Goal: Task Accomplishment & Management: Complete application form

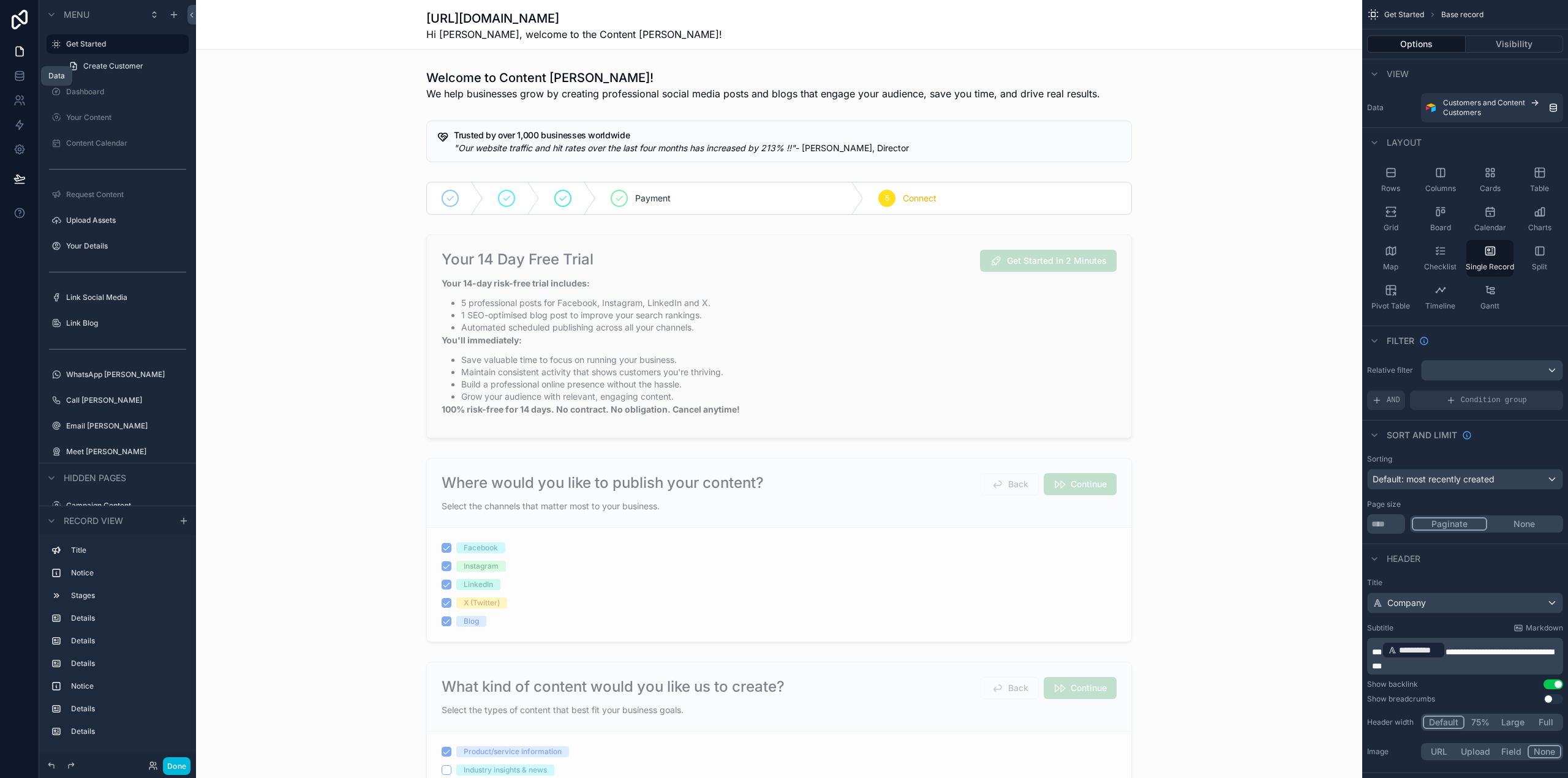
click at [21, 75] on icon at bounding box center [19, 73] width 8 height 3
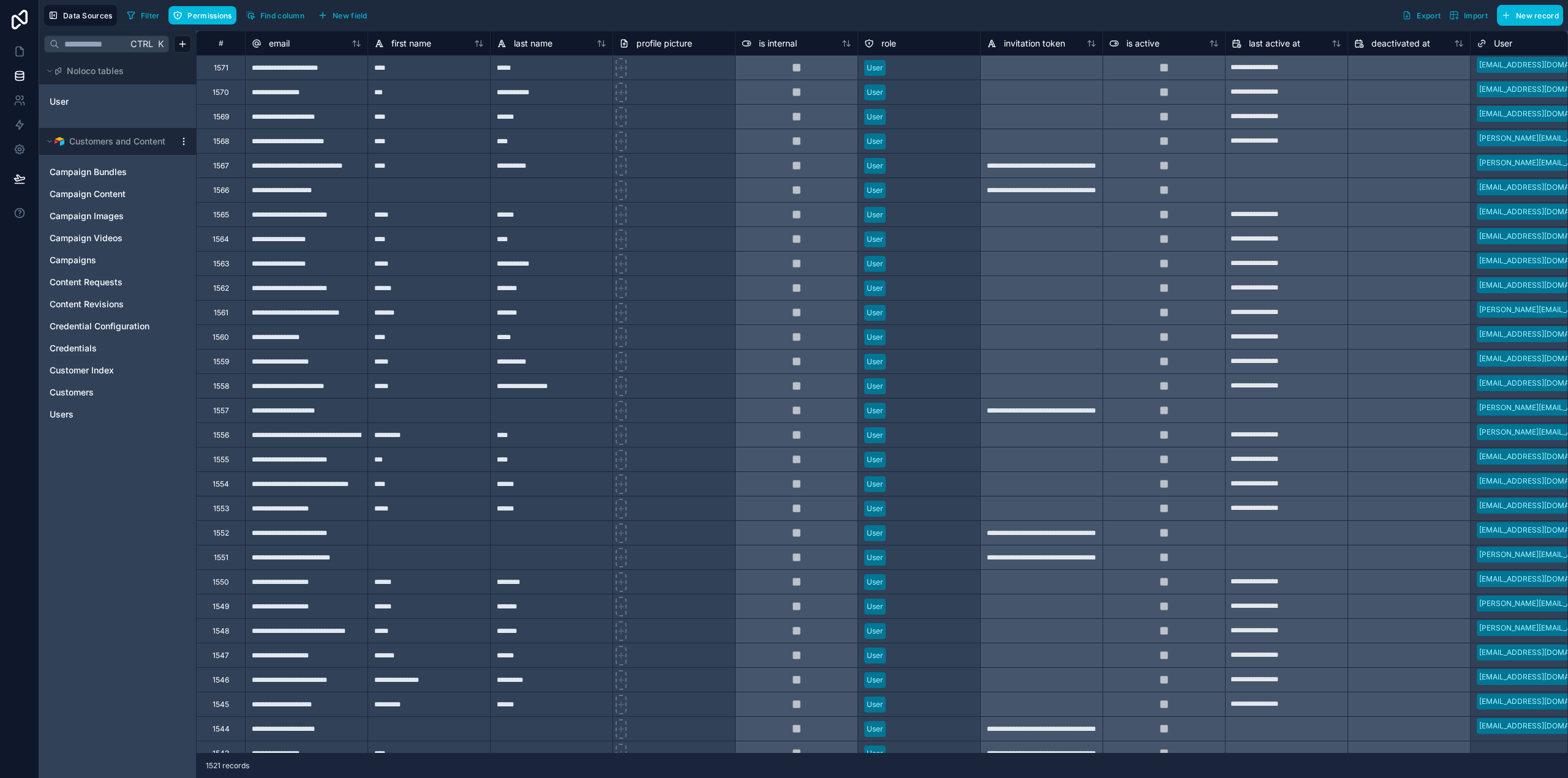
click at [64, 96] on span "User" at bounding box center [59, 102] width 19 height 12
click at [75, 106] on link "User" at bounding box center [99, 102] width 99 height 12
click at [13, 47] on icon at bounding box center [19, 51] width 12 height 12
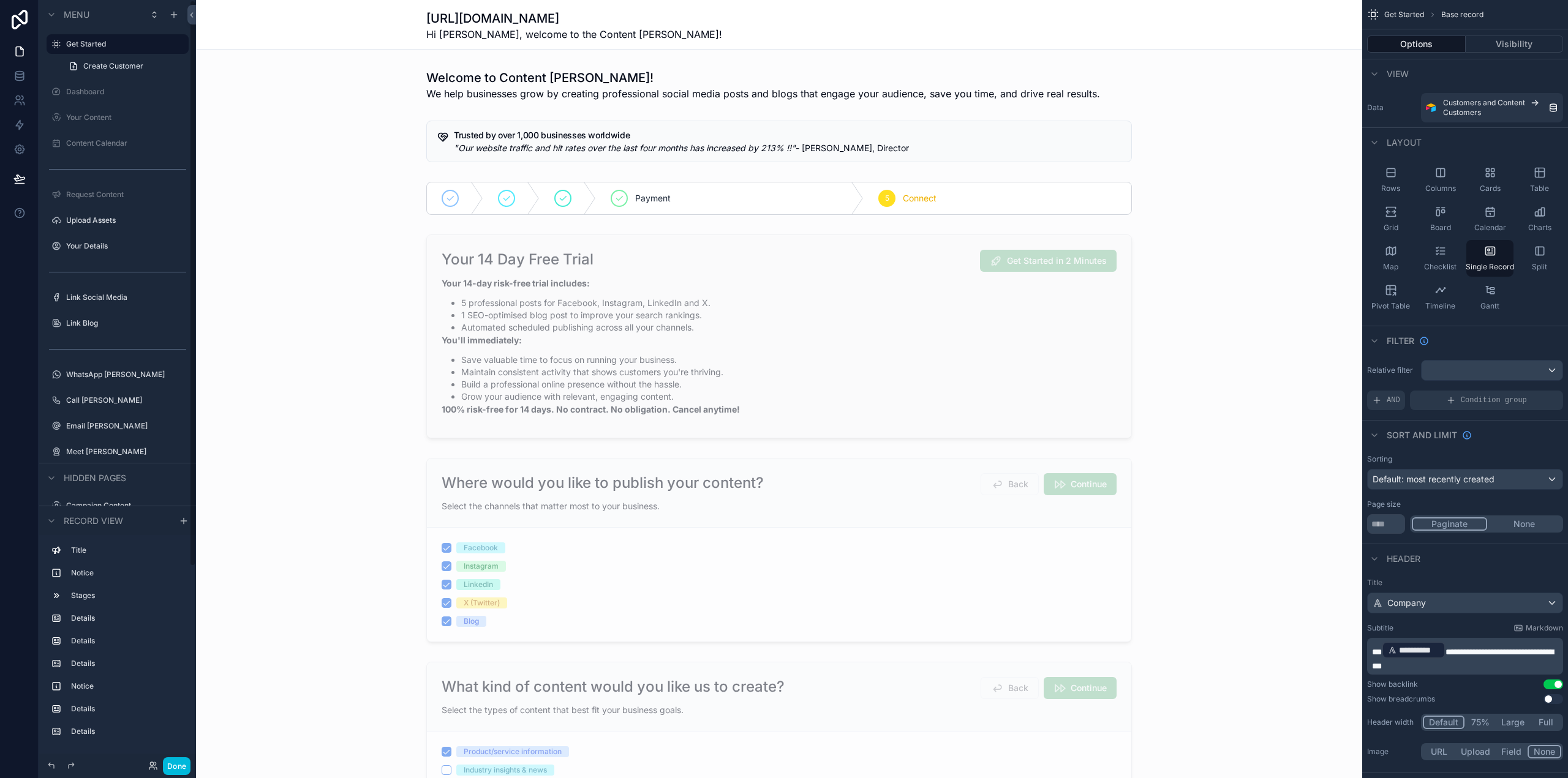
click at [175, 759] on button "Done" at bounding box center [177, 766] width 28 height 17
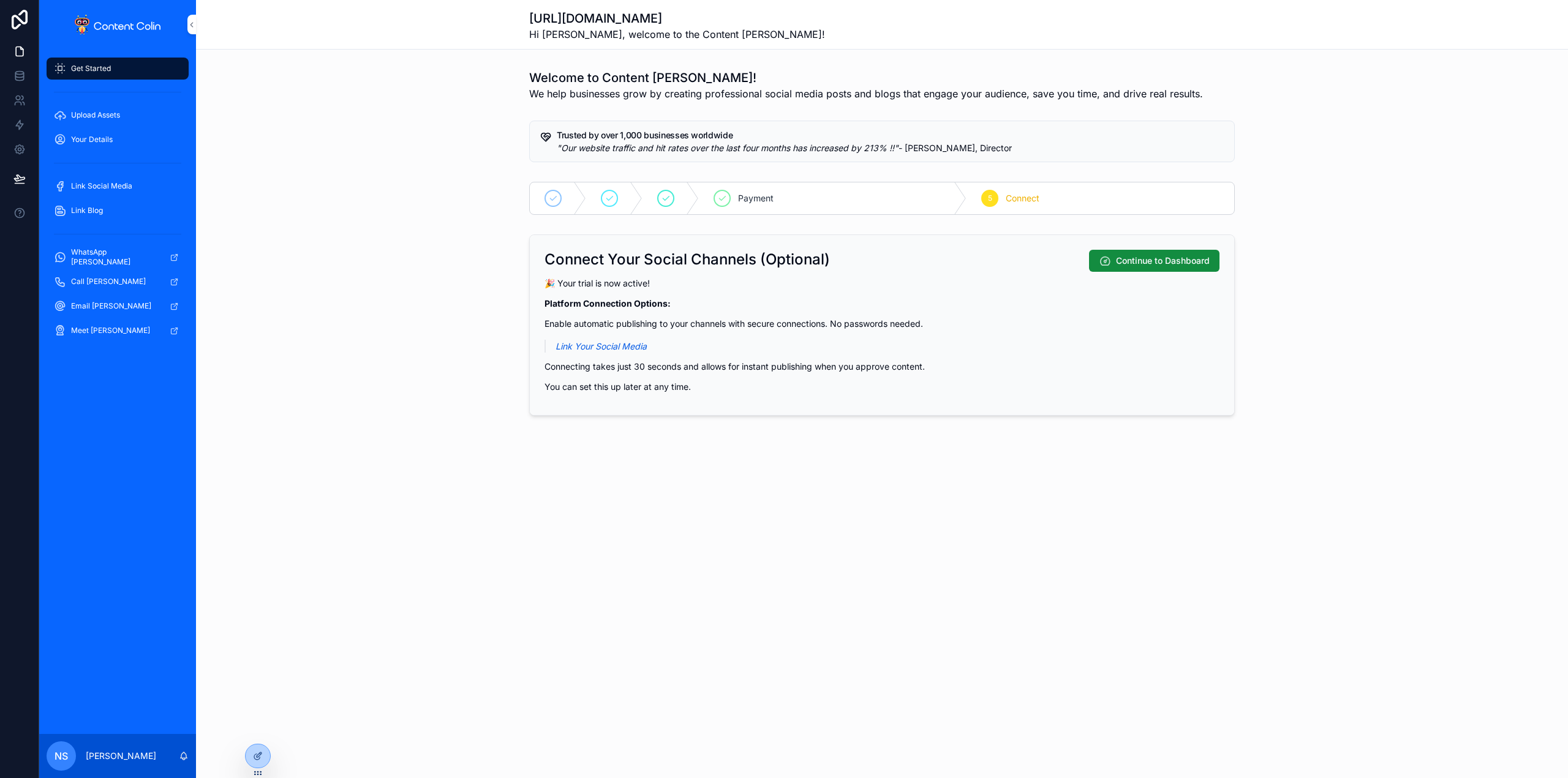
click at [0, 0] on icon at bounding box center [0, 0] width 0 height 0
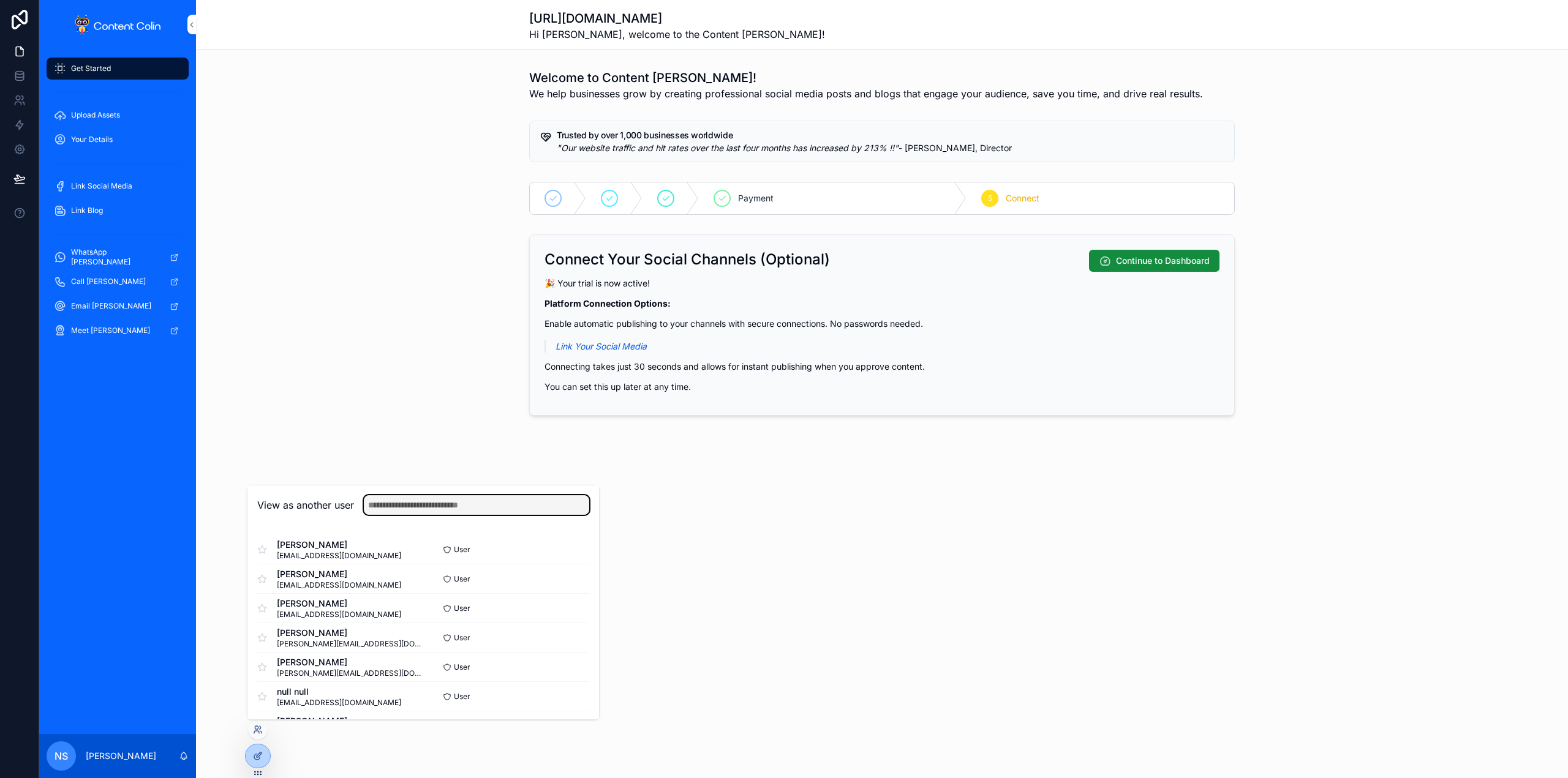
click at [414, 506] on input "text" at bounding box center [476, 505] width 225 height 20
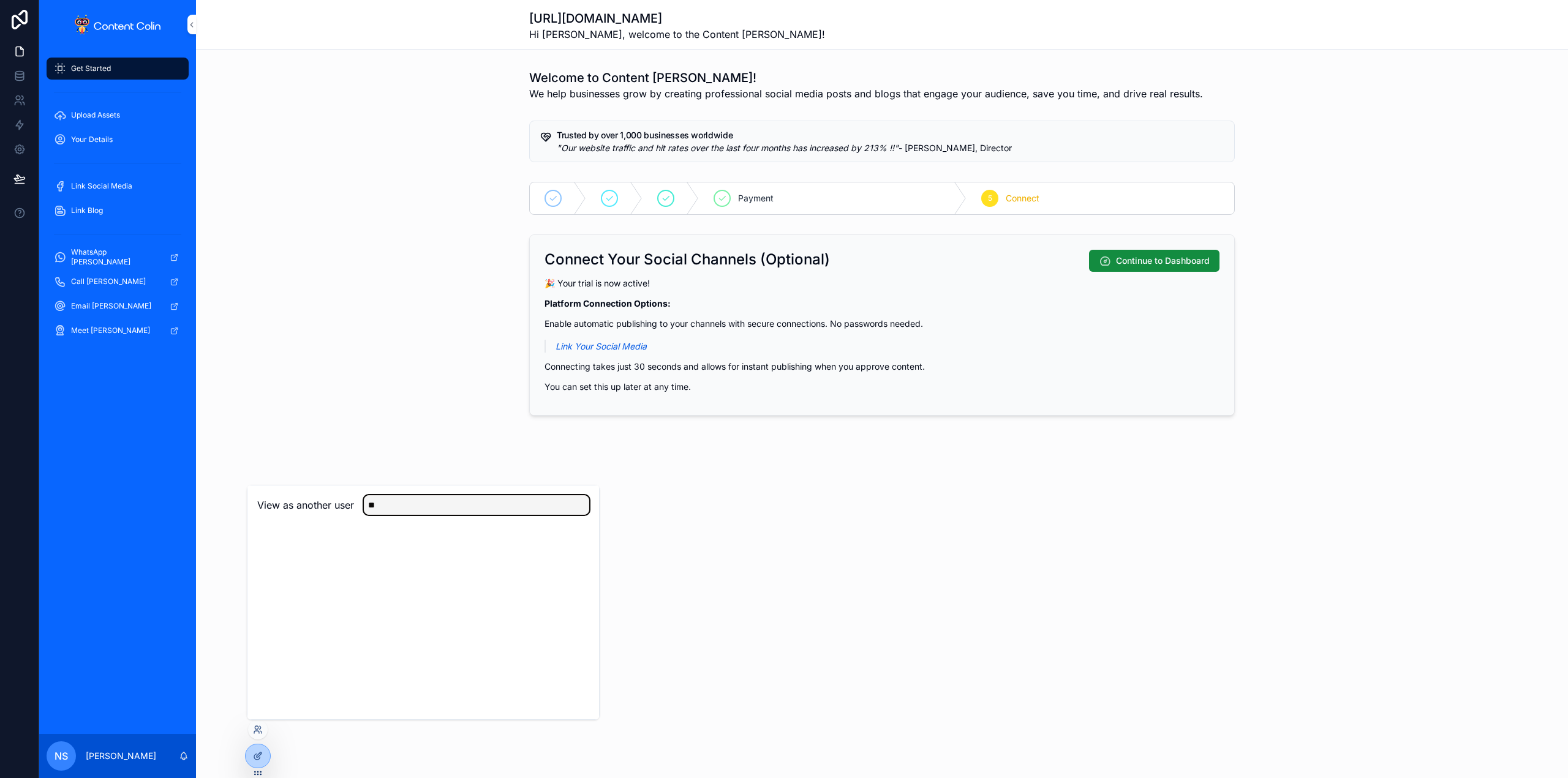
type input "*"
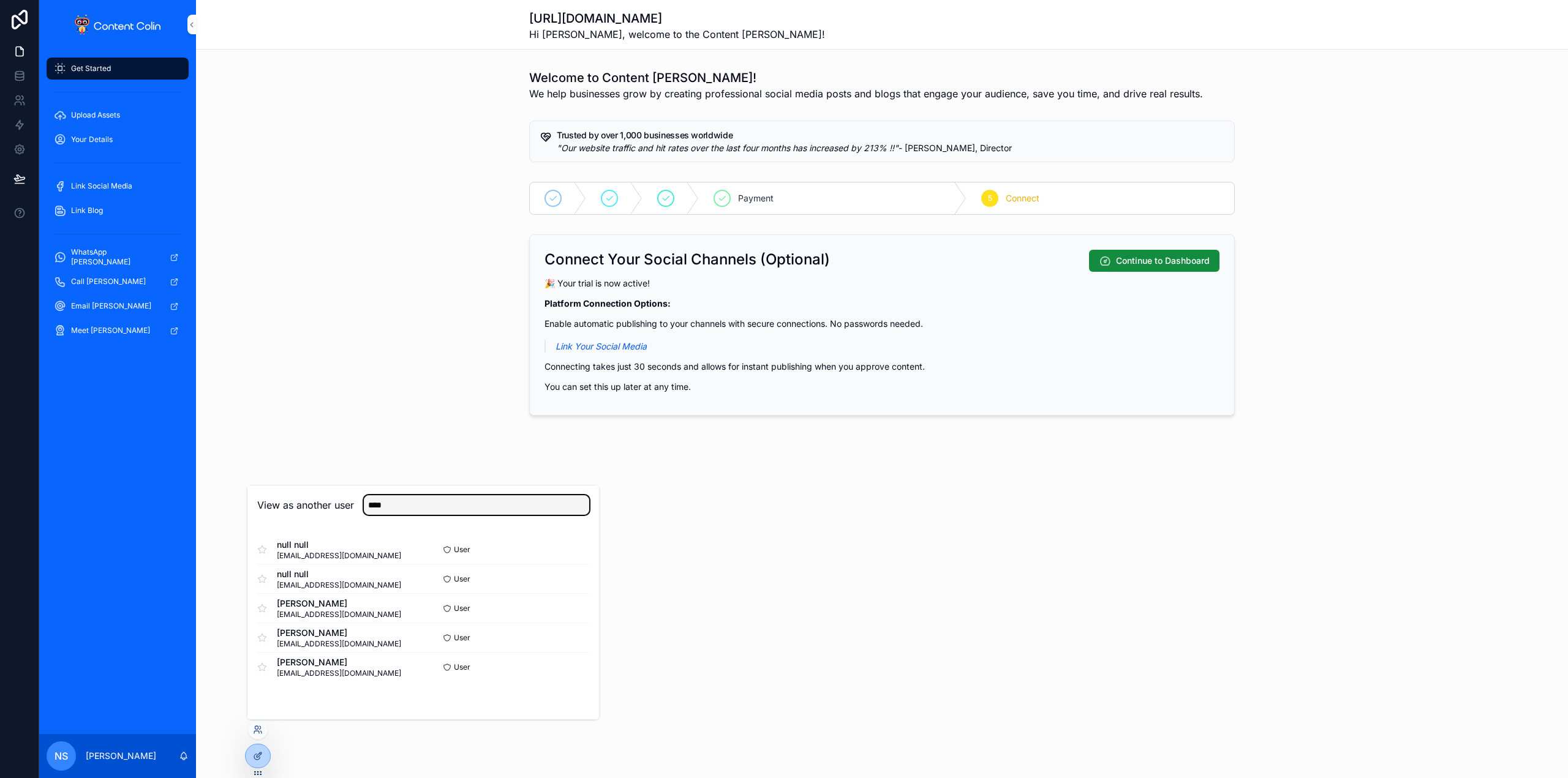
type input "****"
click at [0, 0] on button "Select" at bounding box center [0, 0] width 0 height 0
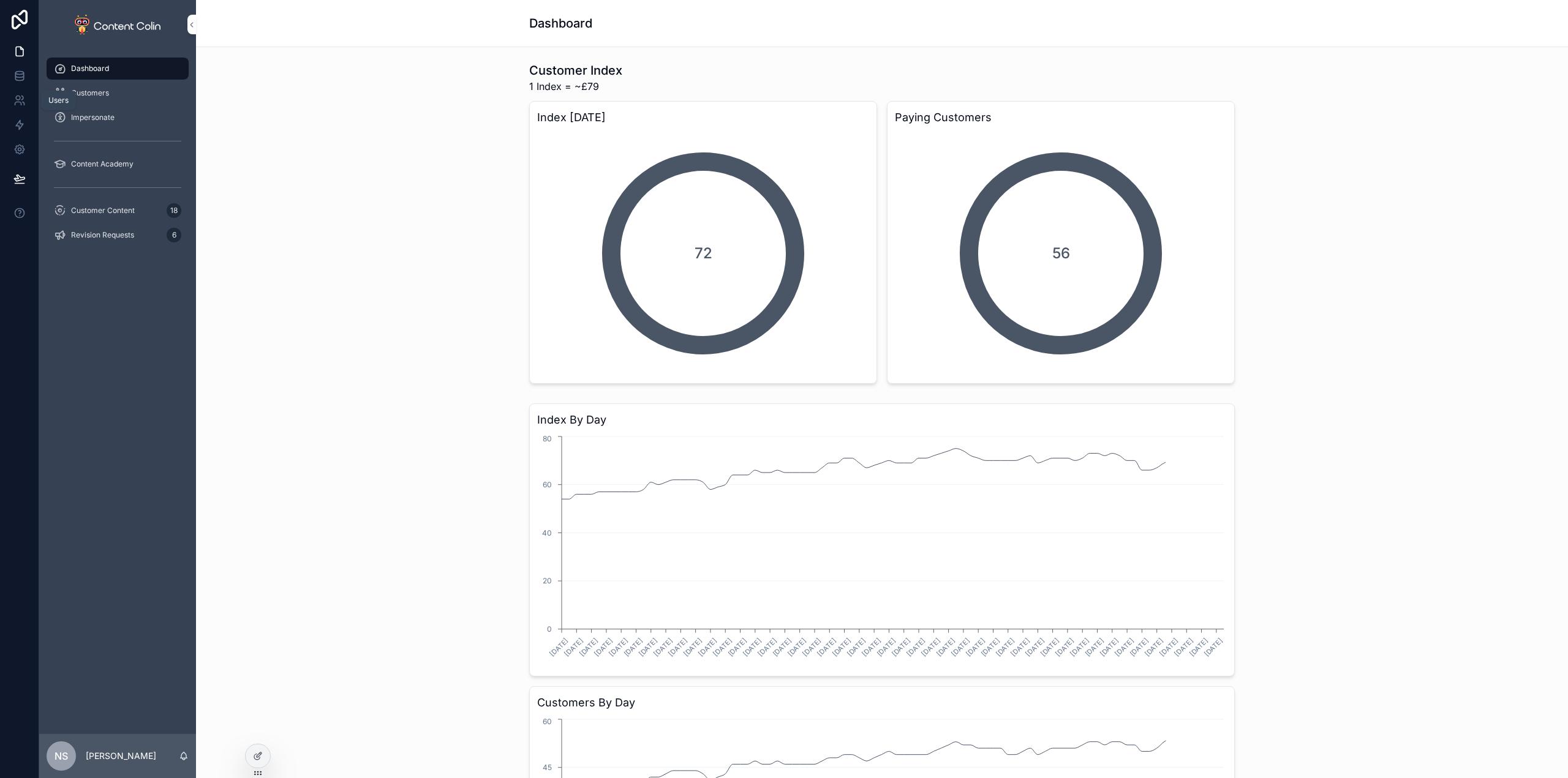
click at [17, 96] on icon at bounding box center [17, 98] width 4 height 4
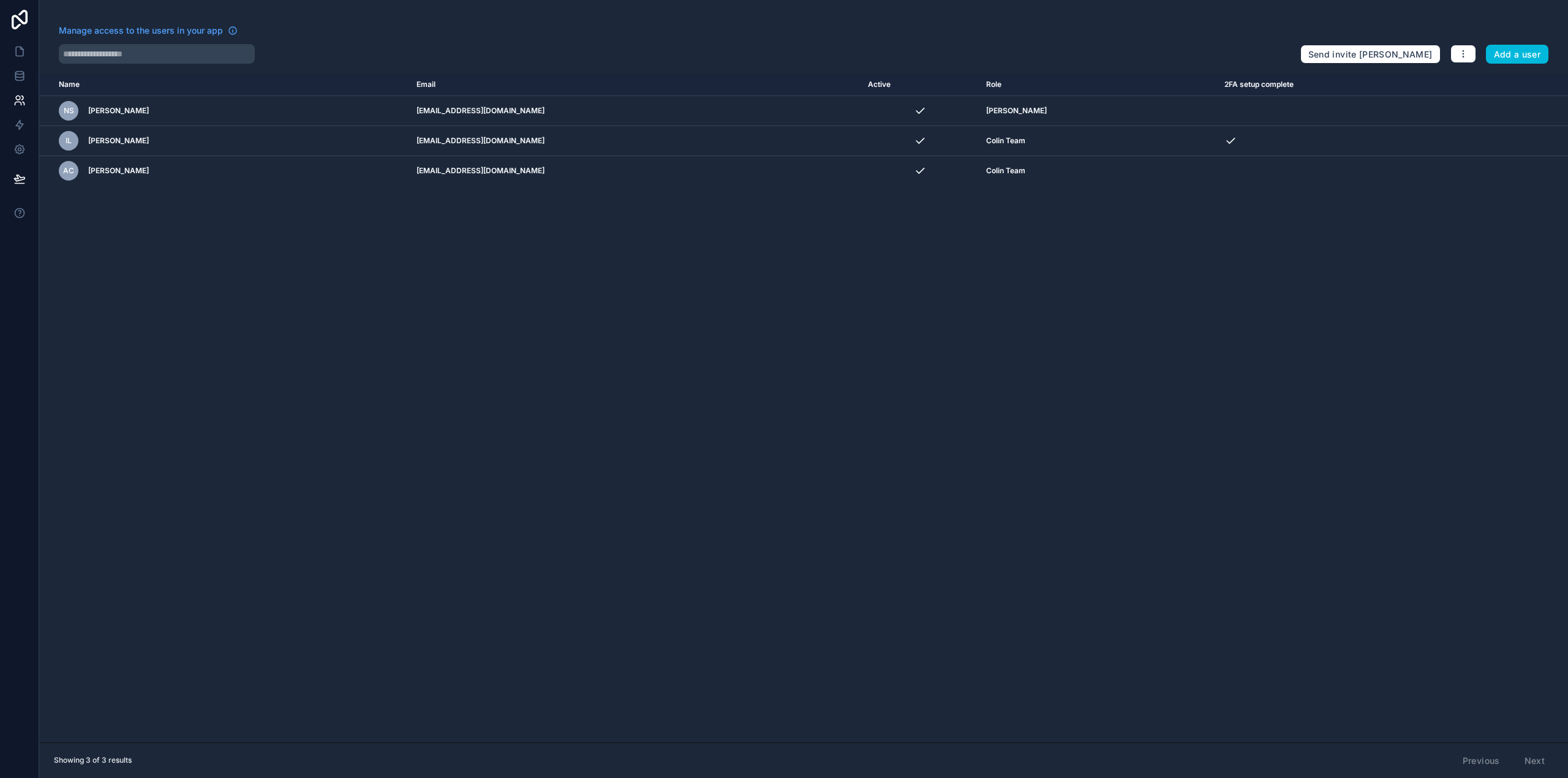
click at [1520, 52] on button "Add a user" at bounding box center [1518, 54] width 63 height 20
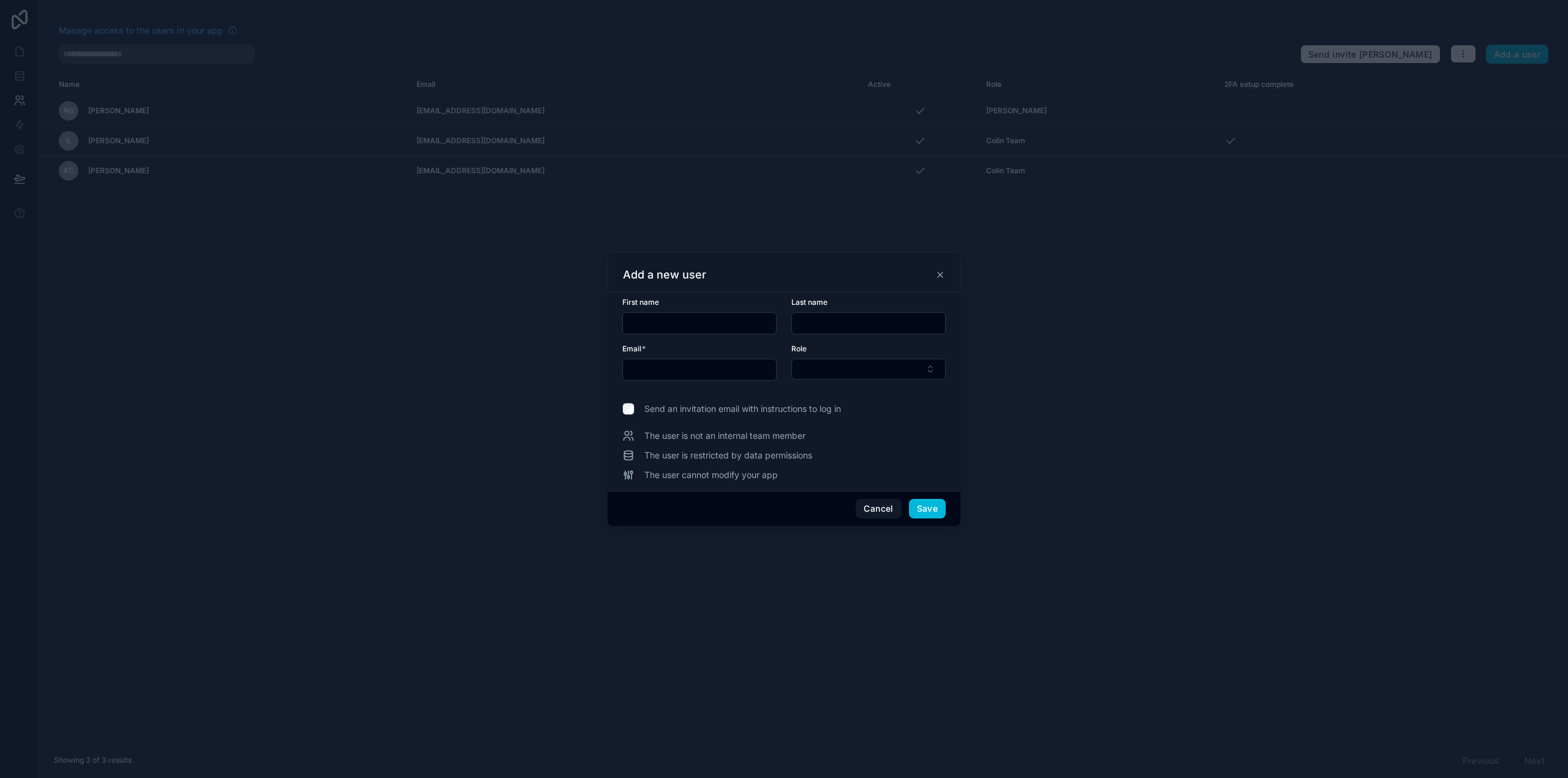
click at [682, 336] on form "First name Last name Email * Role" at bounding box center [784, 346] width 324 height 98
type input "*******"
type input "**********"
click at [855, 369] on button "Select Button" at bounding box center [869, 369] width 155 height 21
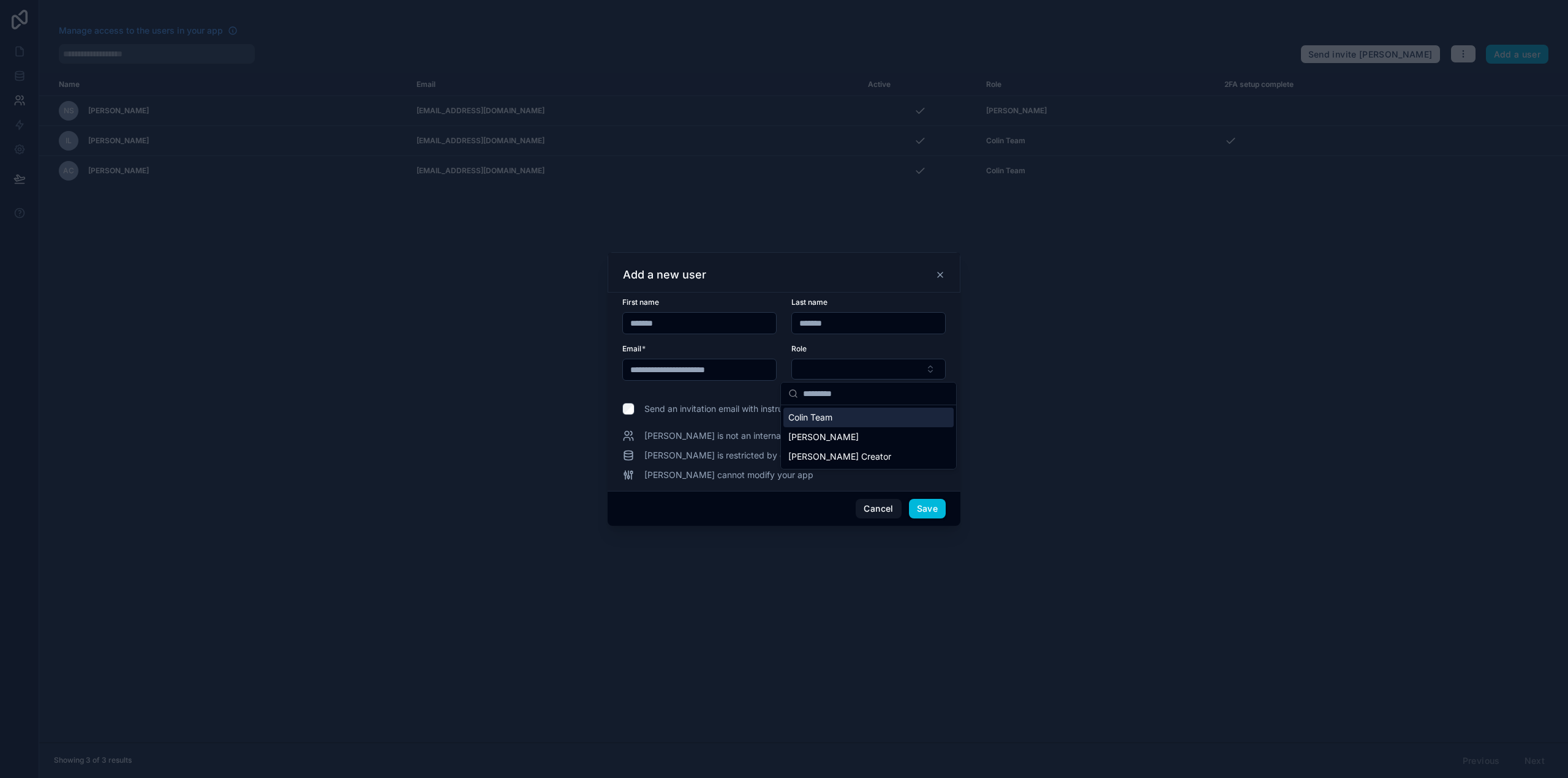
click at [846, 423] on div "Colin Team" at bounding box center [869, 417] width 170 height 20
click at [928, 509] on button "Save" at bounding box center [927, 509] width 37 height 20
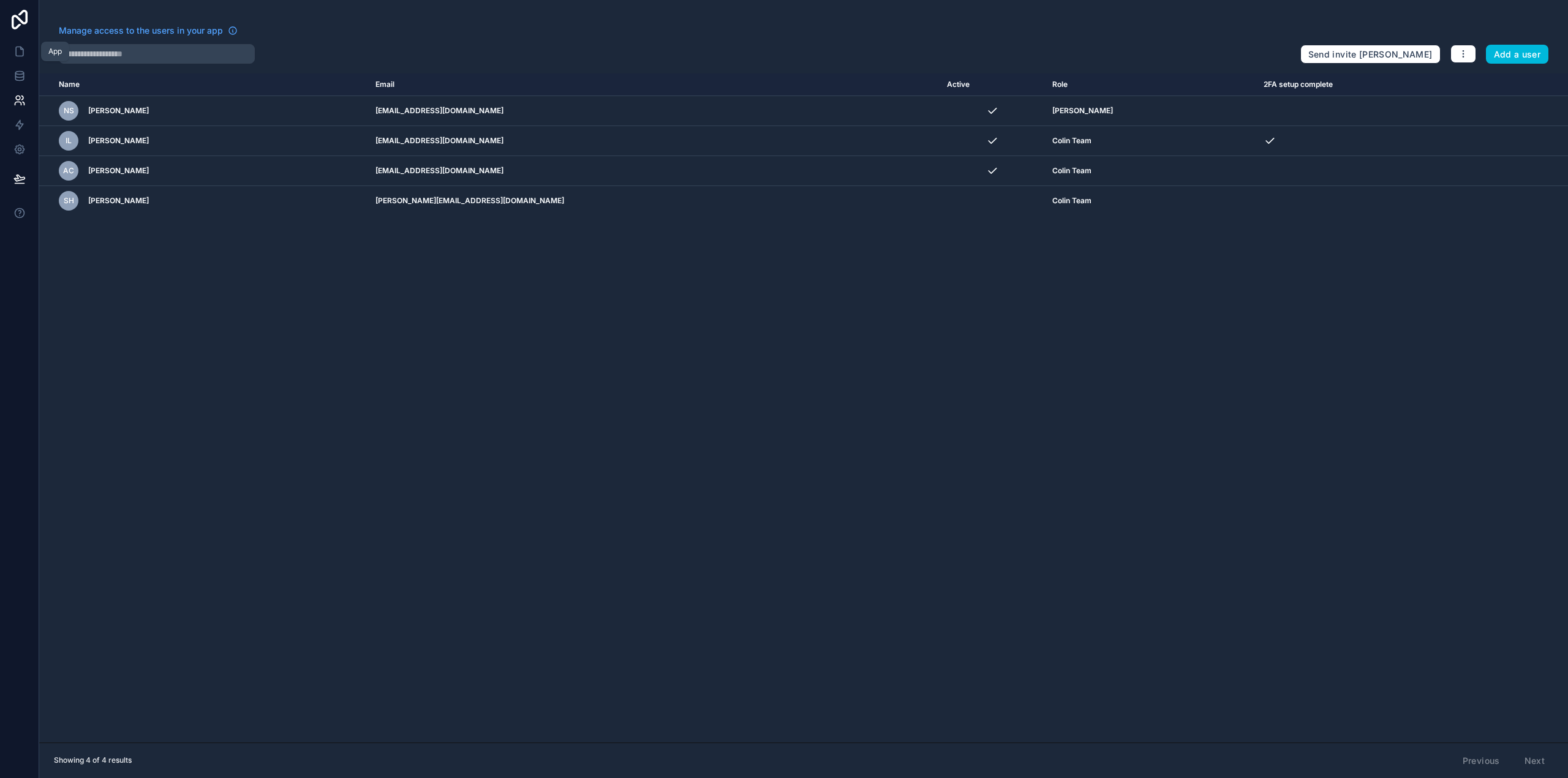
click at [18, 49] on icon at bounding box center [19, 51] width 12 height 12
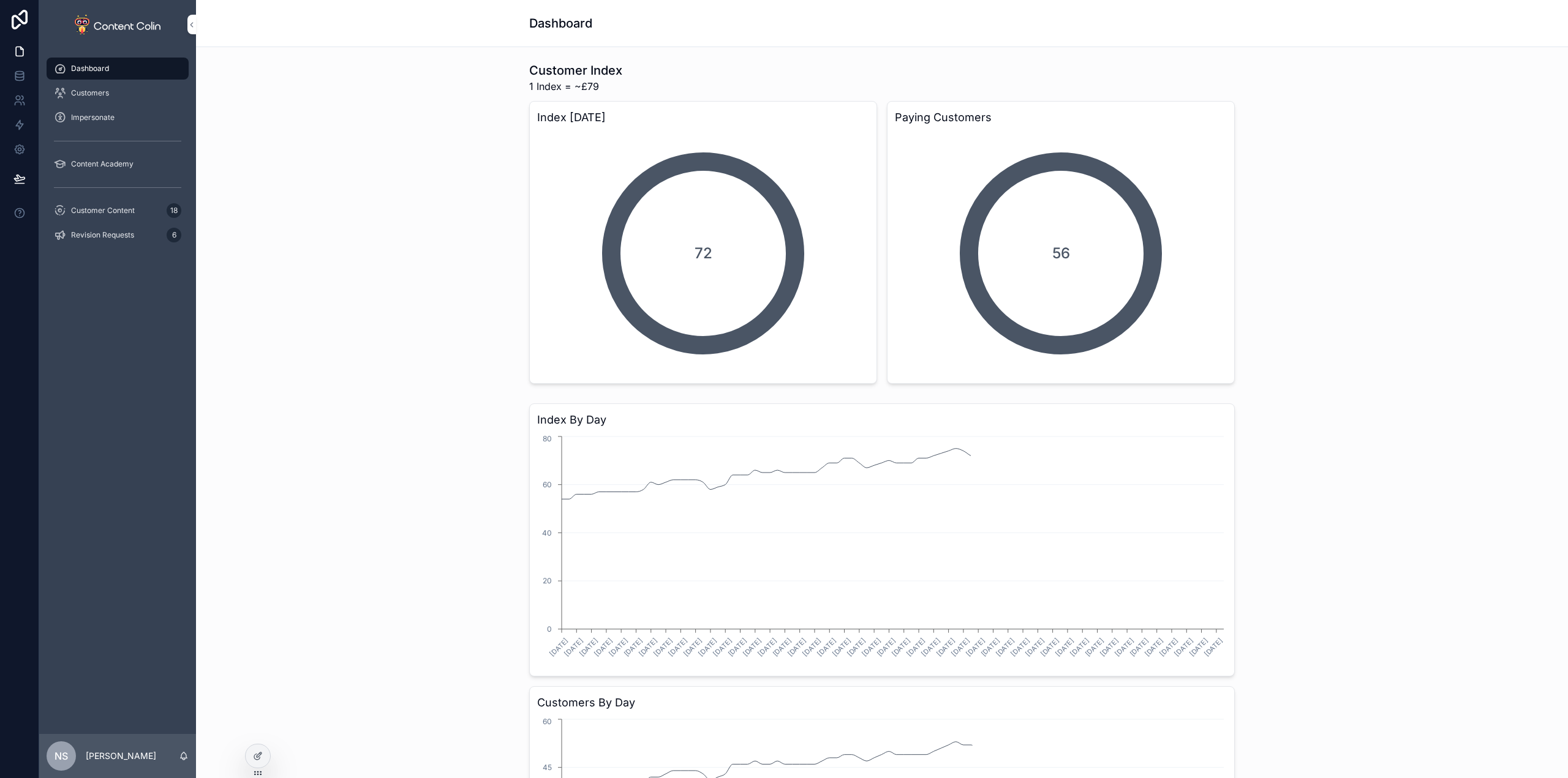
click at [100, 115] on span "Impersonate" at bounding box center [93, 117] width 43 height 10
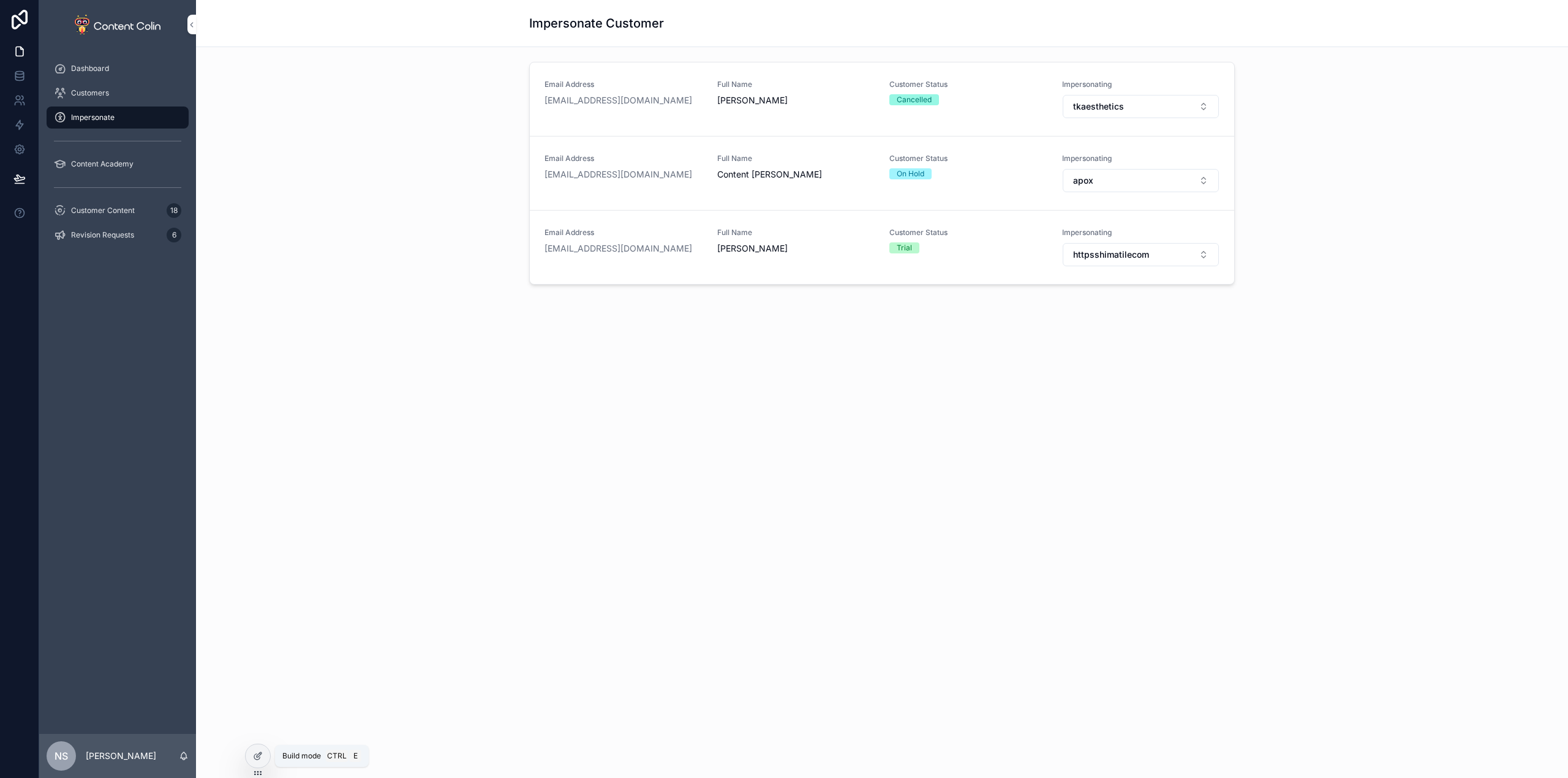
click at [258, 755] on icon at bounding box center [259, 755] width 5 height 5
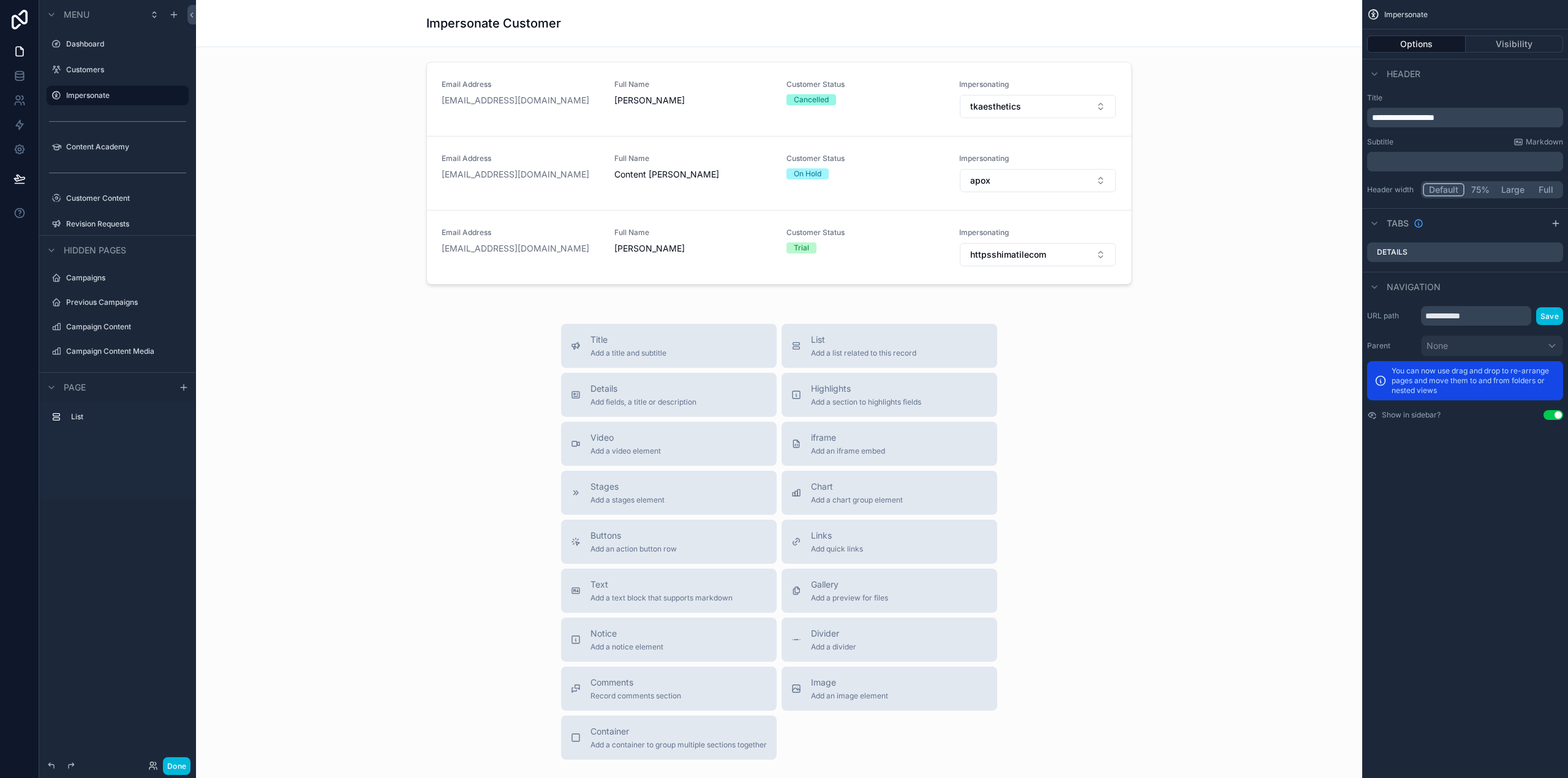
click at [420, 97] on div "scrollable content" at bounding box center [779, 176] width 1147 height 237
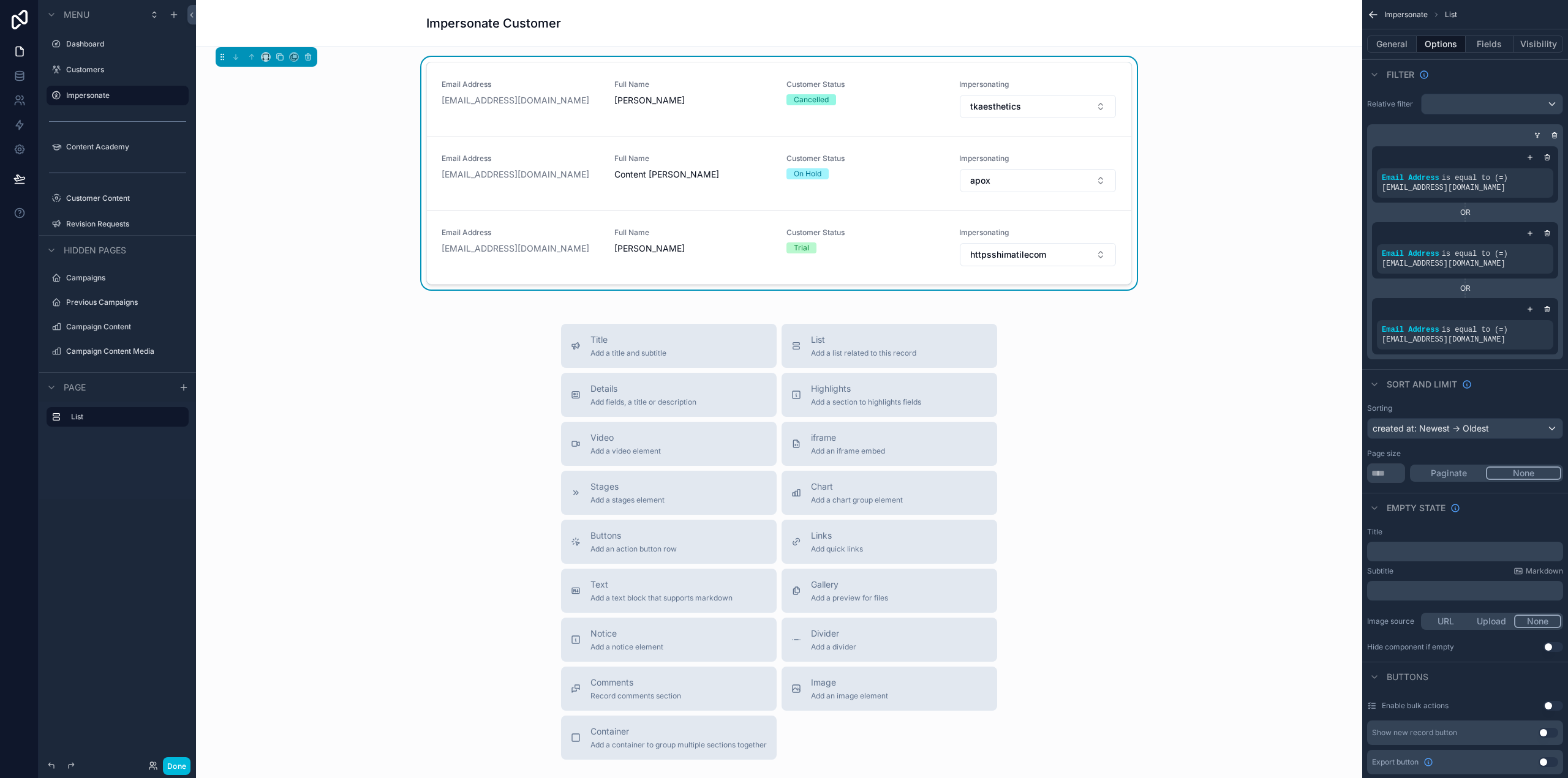
click at [1532, 311] on icon "scrollable content" at bounding box center [1530, 309] width 7 height 7
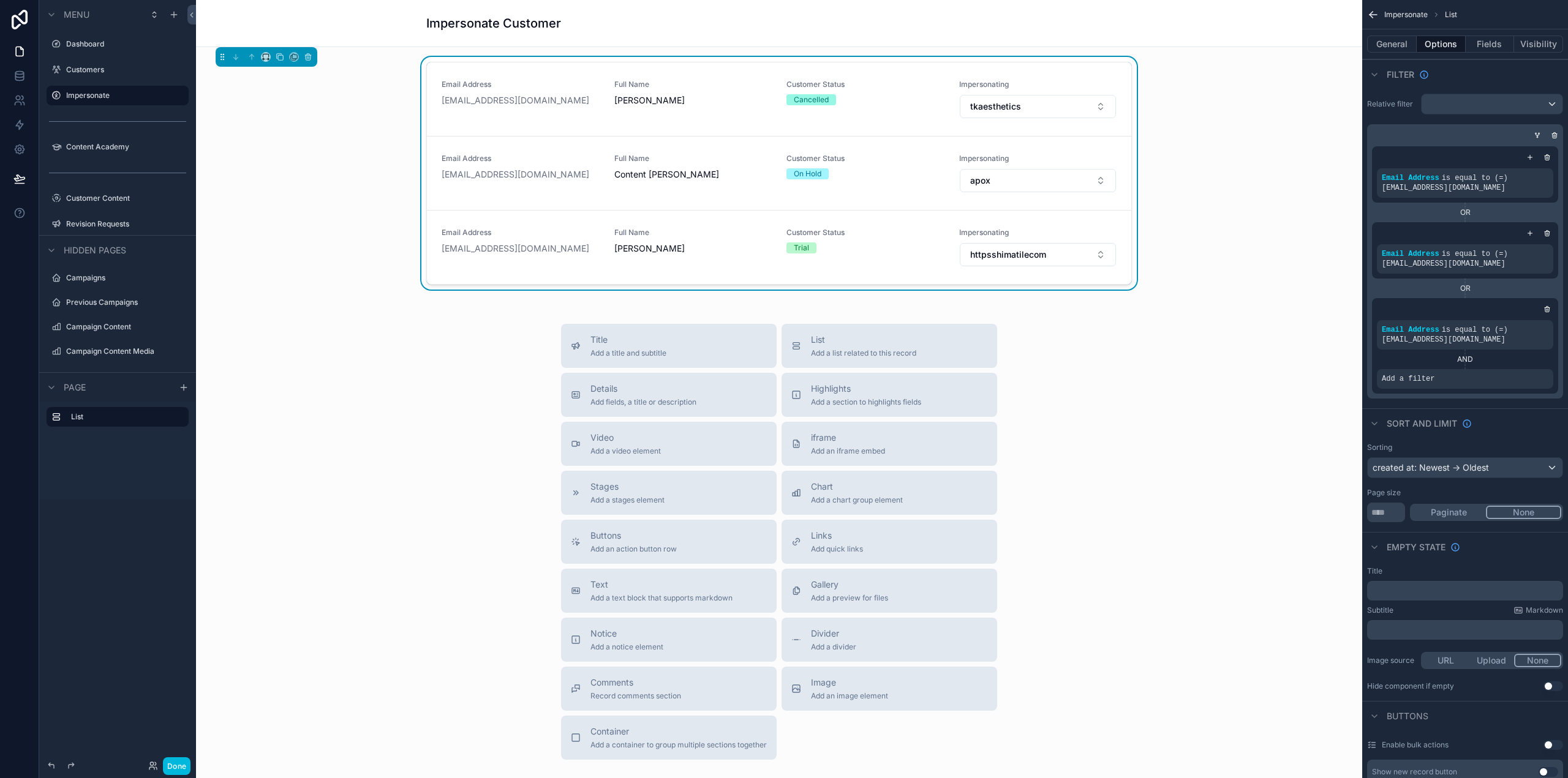
click at [0, 0] on icon "scrollable content" at bounding box center [0, 0] width 0 height 0
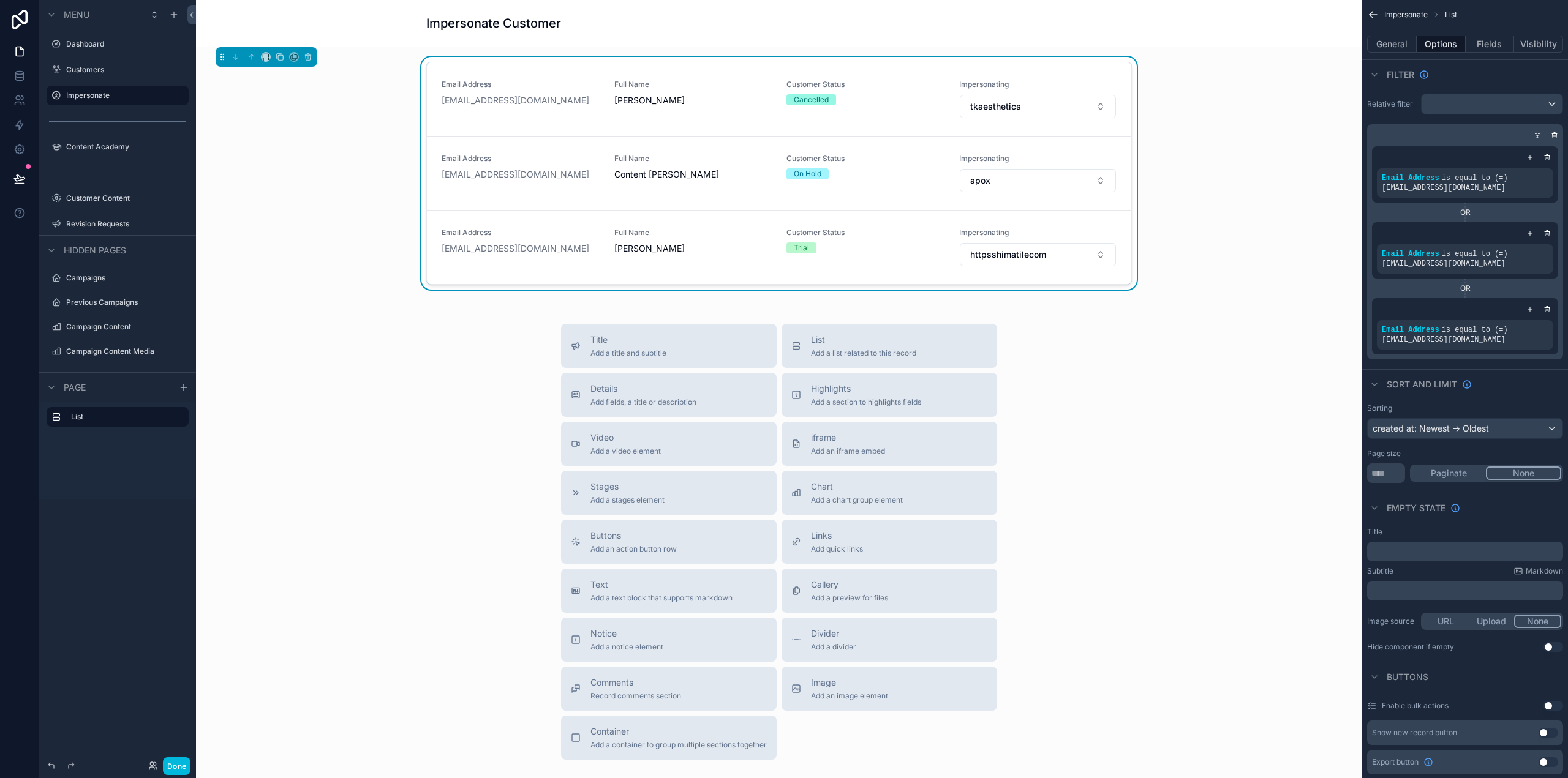
click at [1538, 136] on icon "scrollable content" at bounding box center [1538, 136] width 0 height 1
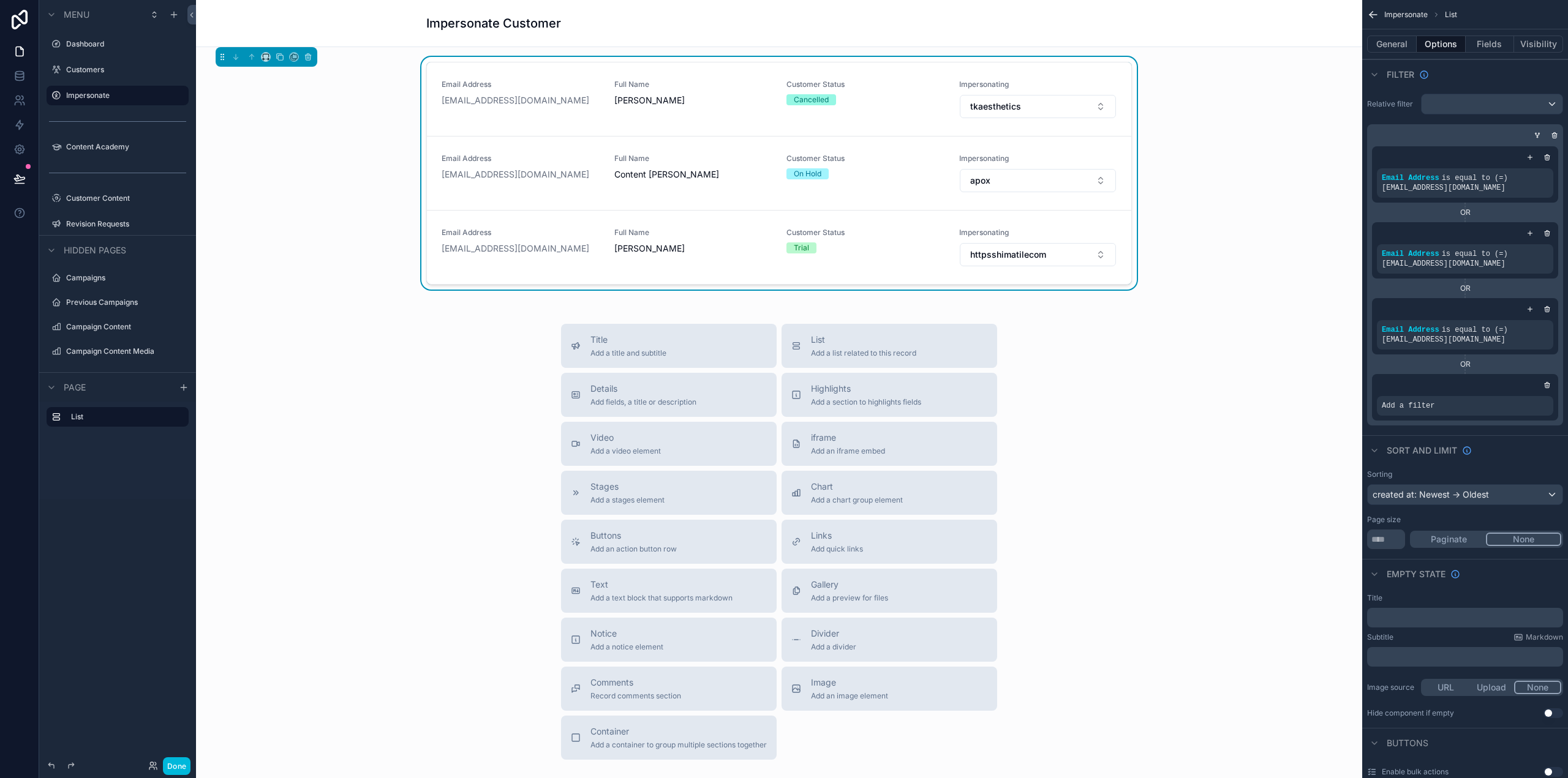
click at [0, 0] on div "scrollable content" at bounding box center [0, 0] width 0 height 0
click at [1269, 377] on button "Select a field" at bounding box center [1258, 388] width 74 height 21
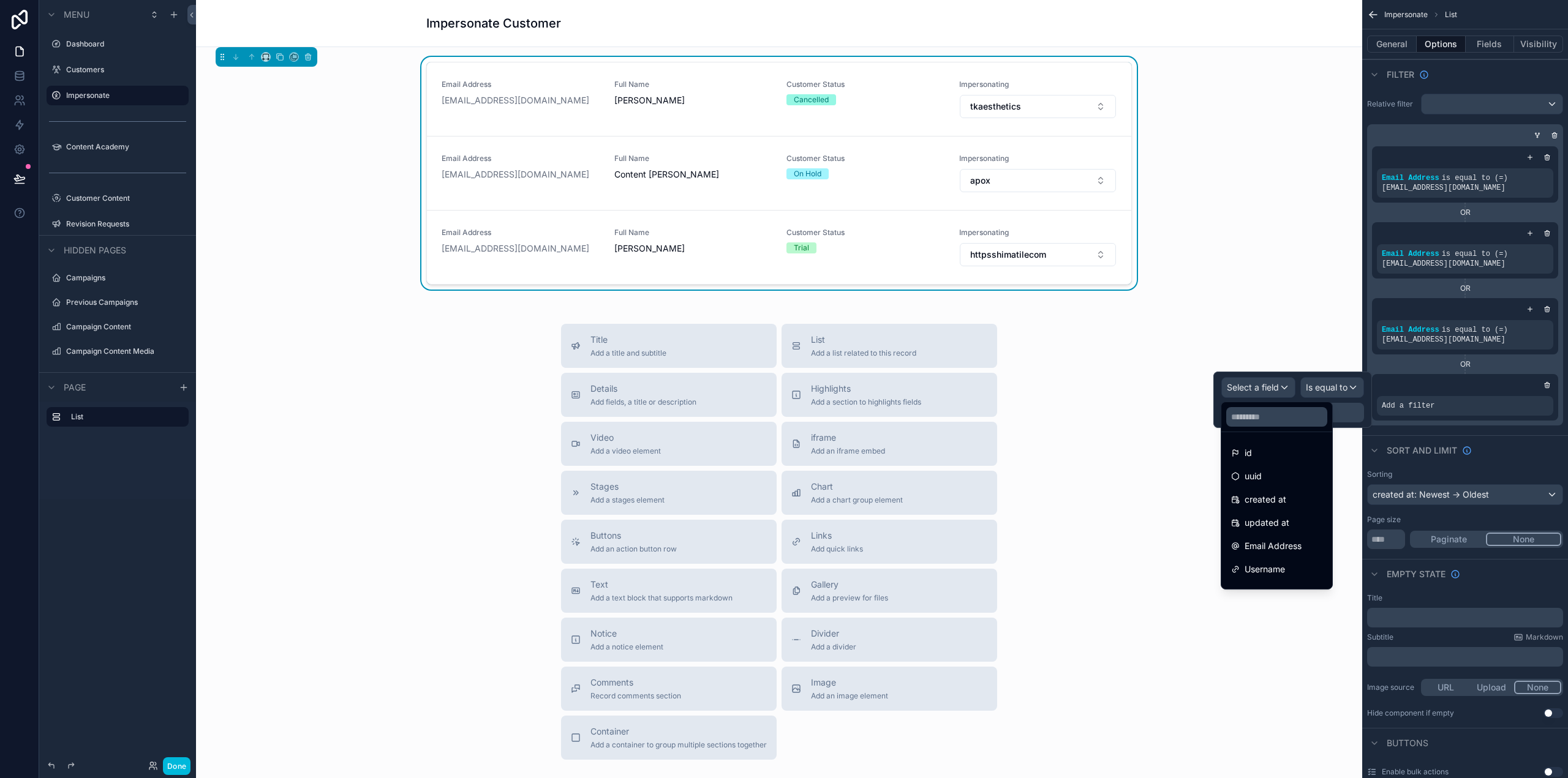
click at [1296, 550] on span "Email Address" at bounding box center [1273, 546] width 57 height 15
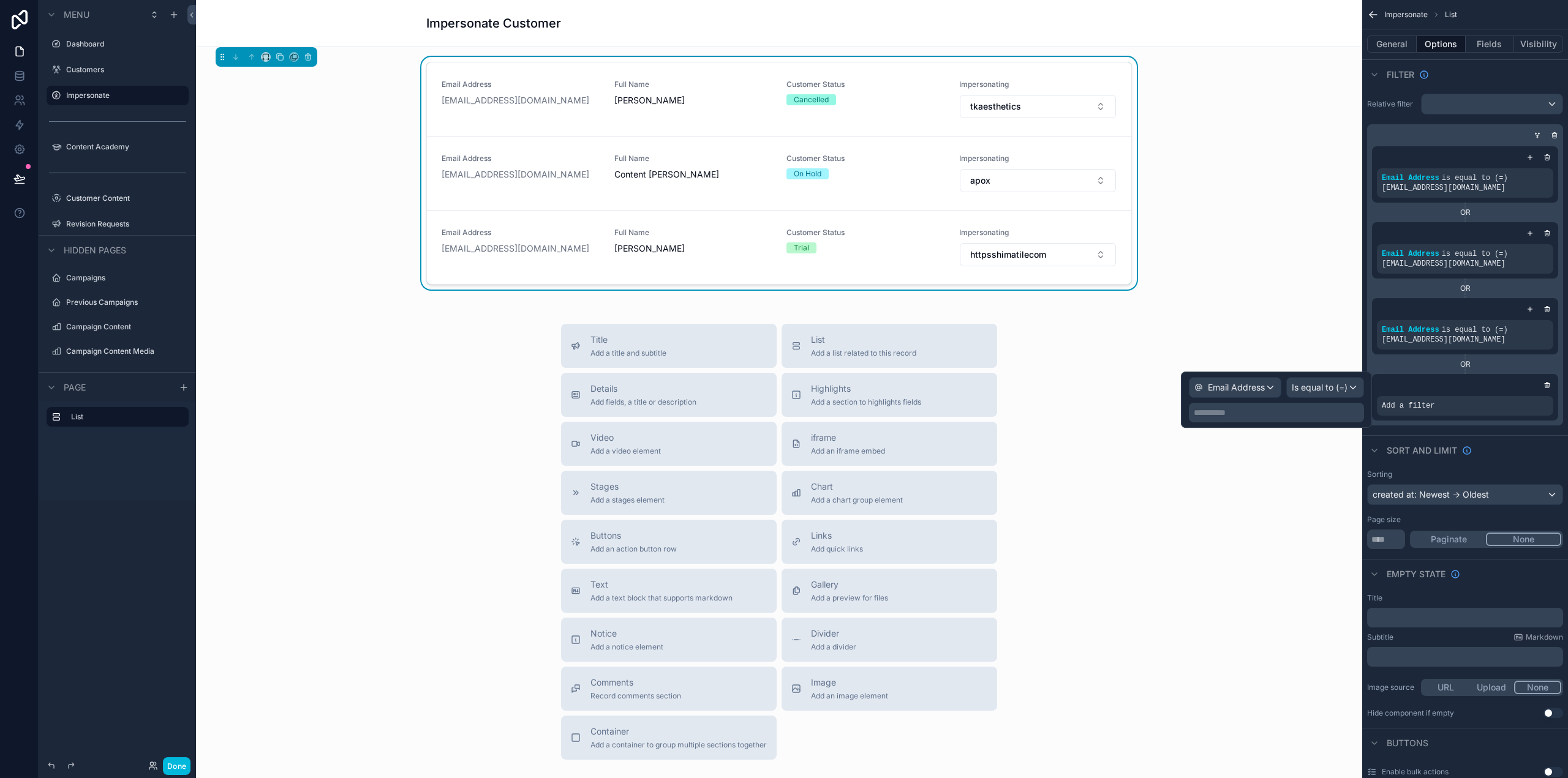
click at [1292, 413] on p "**********" at bounding box center [1278, 413] width 168 height 12
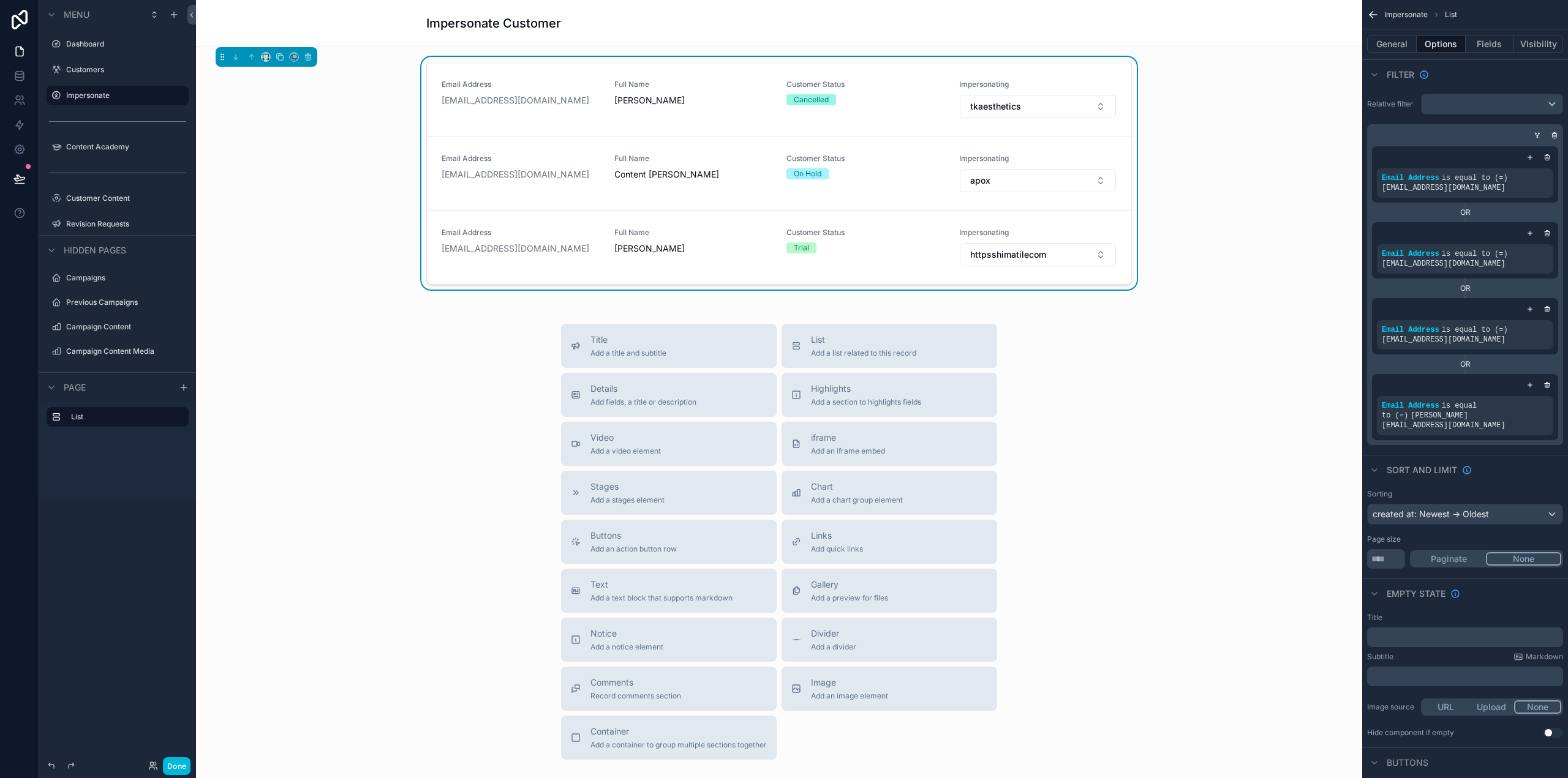
click at [1262, 550] on div "Title Add a title and subtitle List Add a list related to this record Details A…" at bounding box center [779, 542] width 1147 height 436
drag, startPoint x: 1137, startPoint y: 479, endPoint x: 1058, endPoint y: 485, distance: 79.2
click at [1137, 479] on div "Title Add a title and subtitle List Add a list related to this record Details A…" at bounding box center [779, 542] width 1147 height 436
click at [181, 766] on button "Done" at bounding box center [177, 766] width 28 height 17
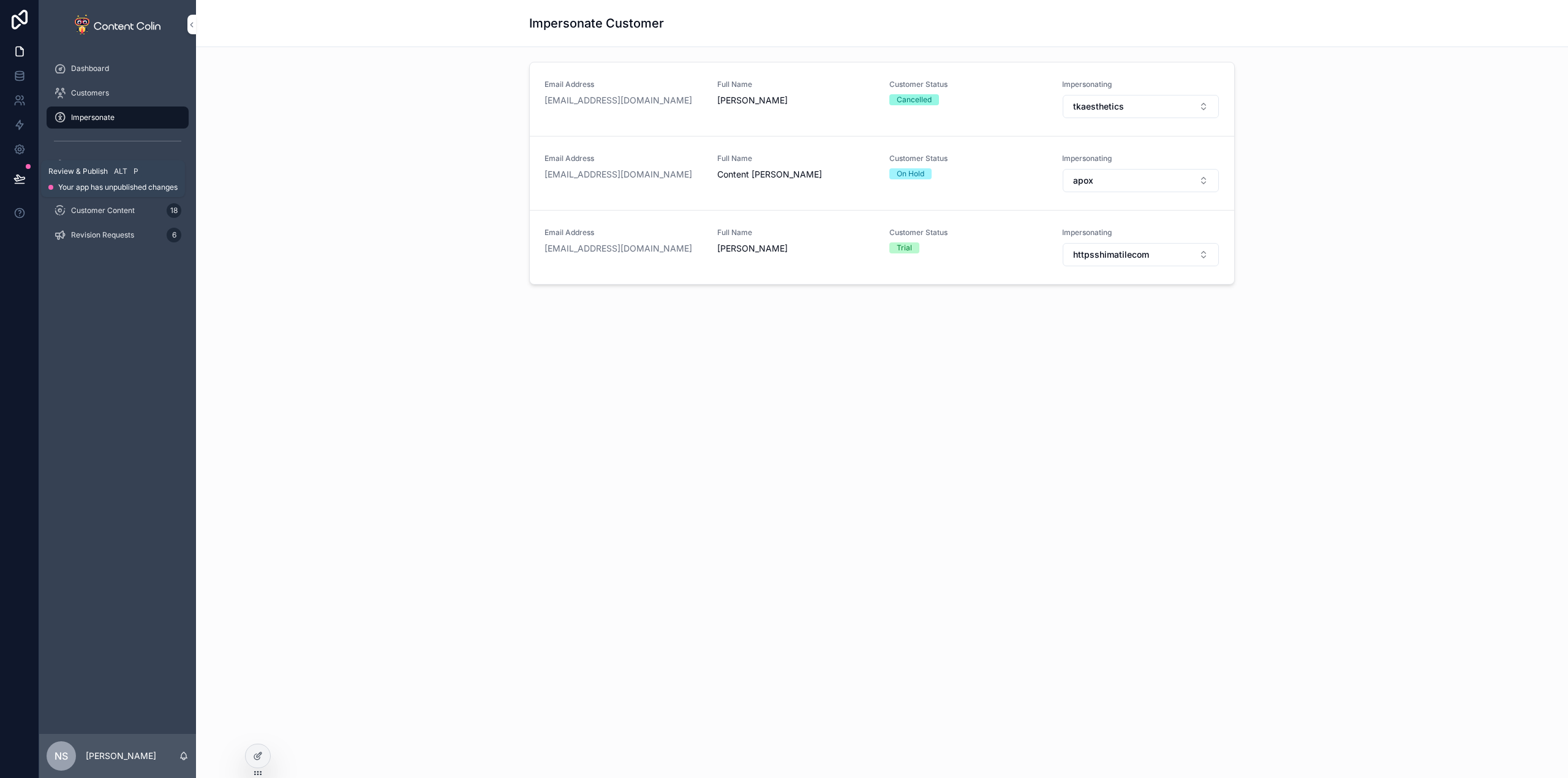
click at [13, 175] on icon at bounding box center [19, 179] width 12 height 12
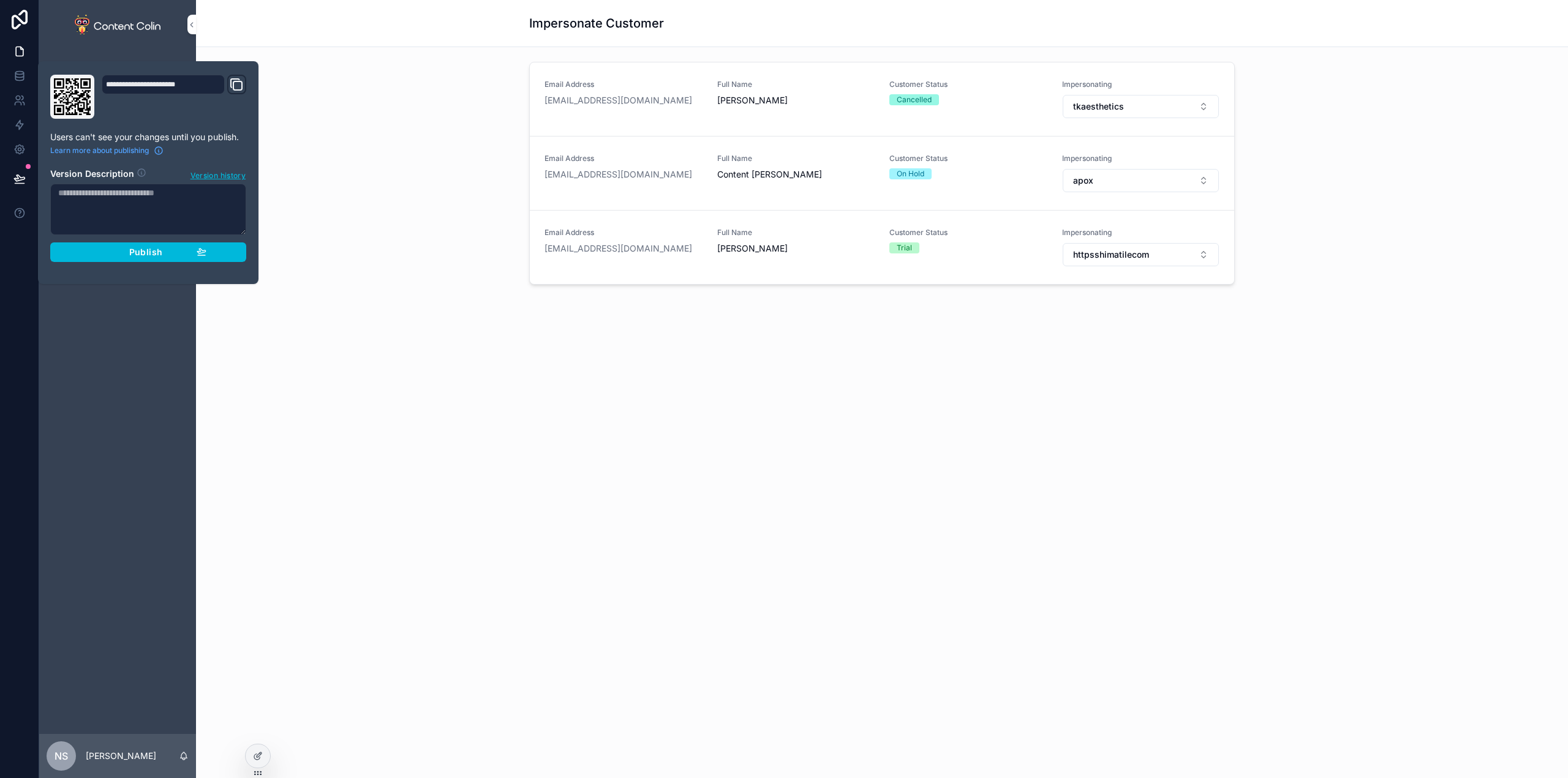
click at [142, 249] on span "Publish" at bounding box center [146, 252] width 33 height 11
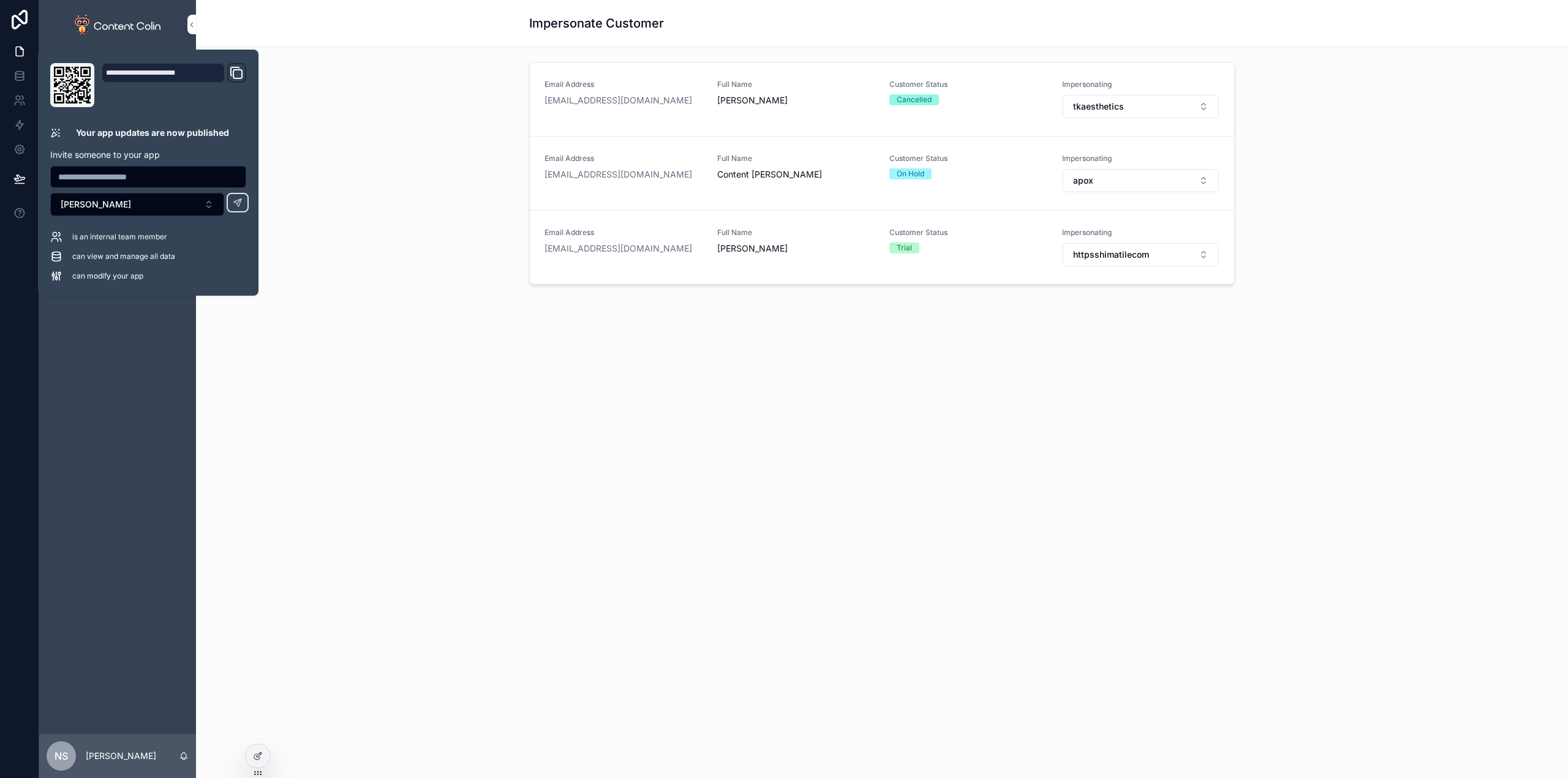
click at [438, 319] on div "Email Address antonychesworth@contentcolin.com Full Name Antony Chesworth Custo…" at bounding box center [882, 209] width 1372 height 326
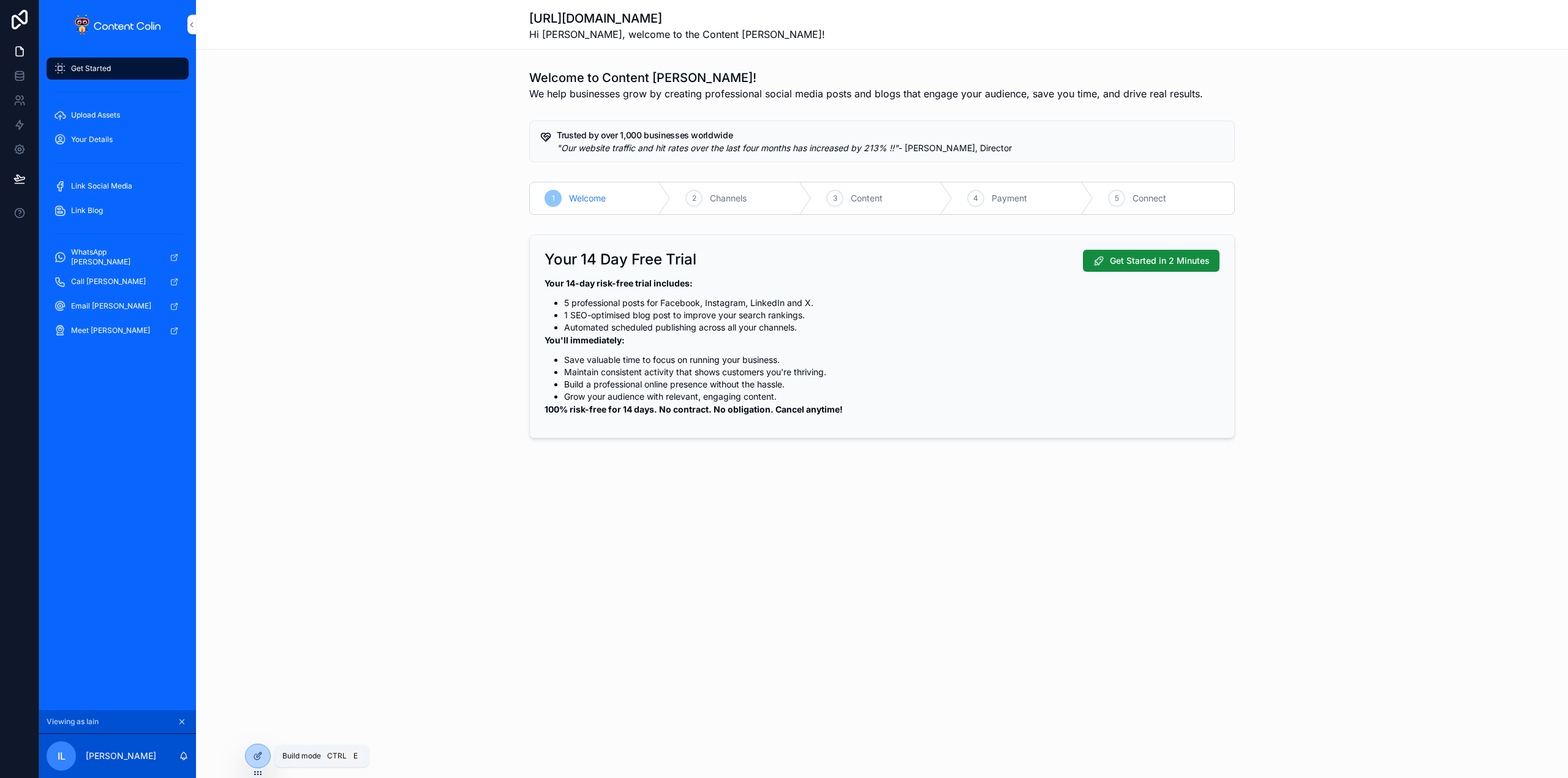
click at [256, 760] on icon at bounding box center [257, 757] width 5 height 5
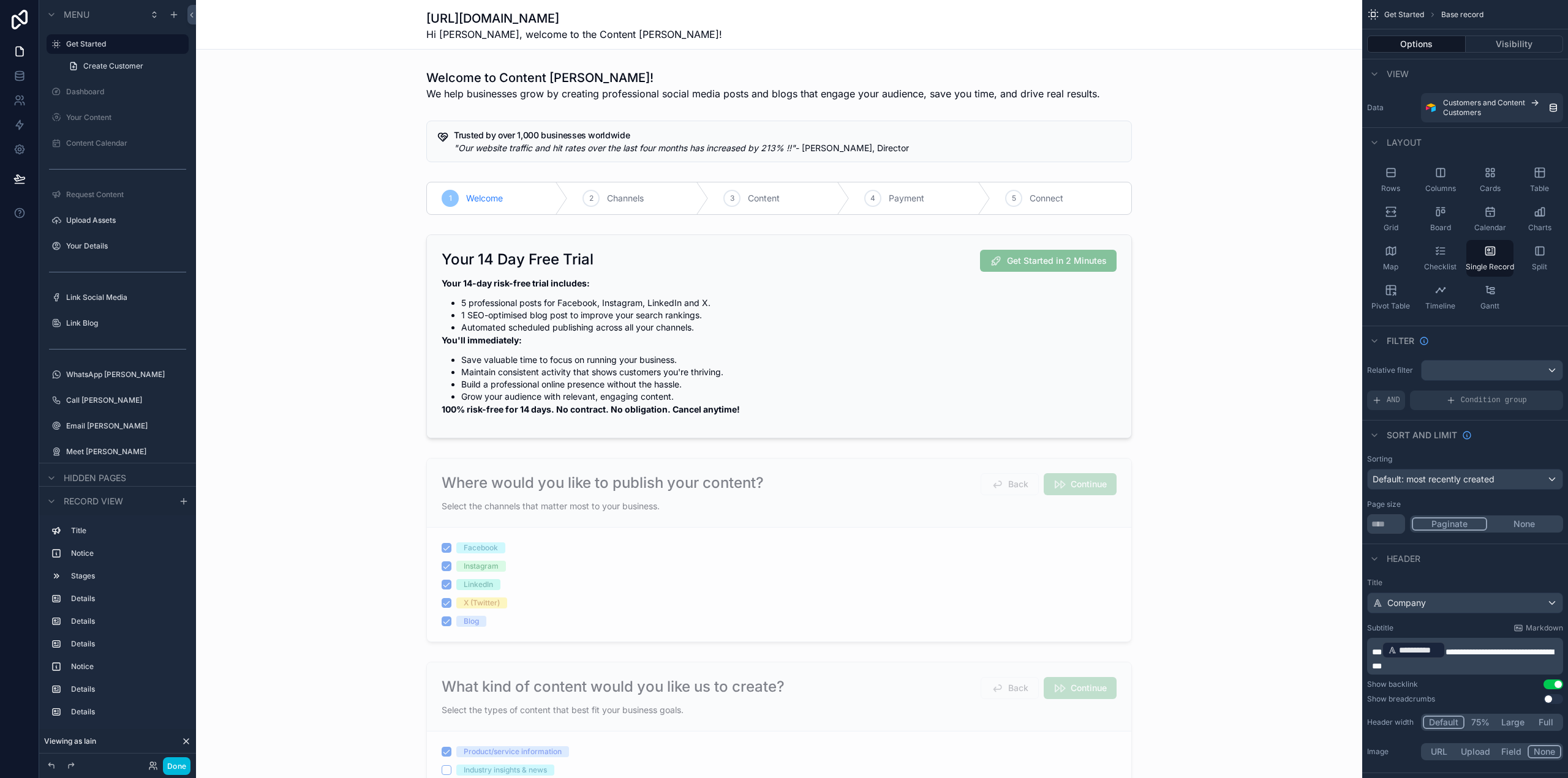
click at [188, 741] on icon at bounding box center [185, 741] width 10 height 10
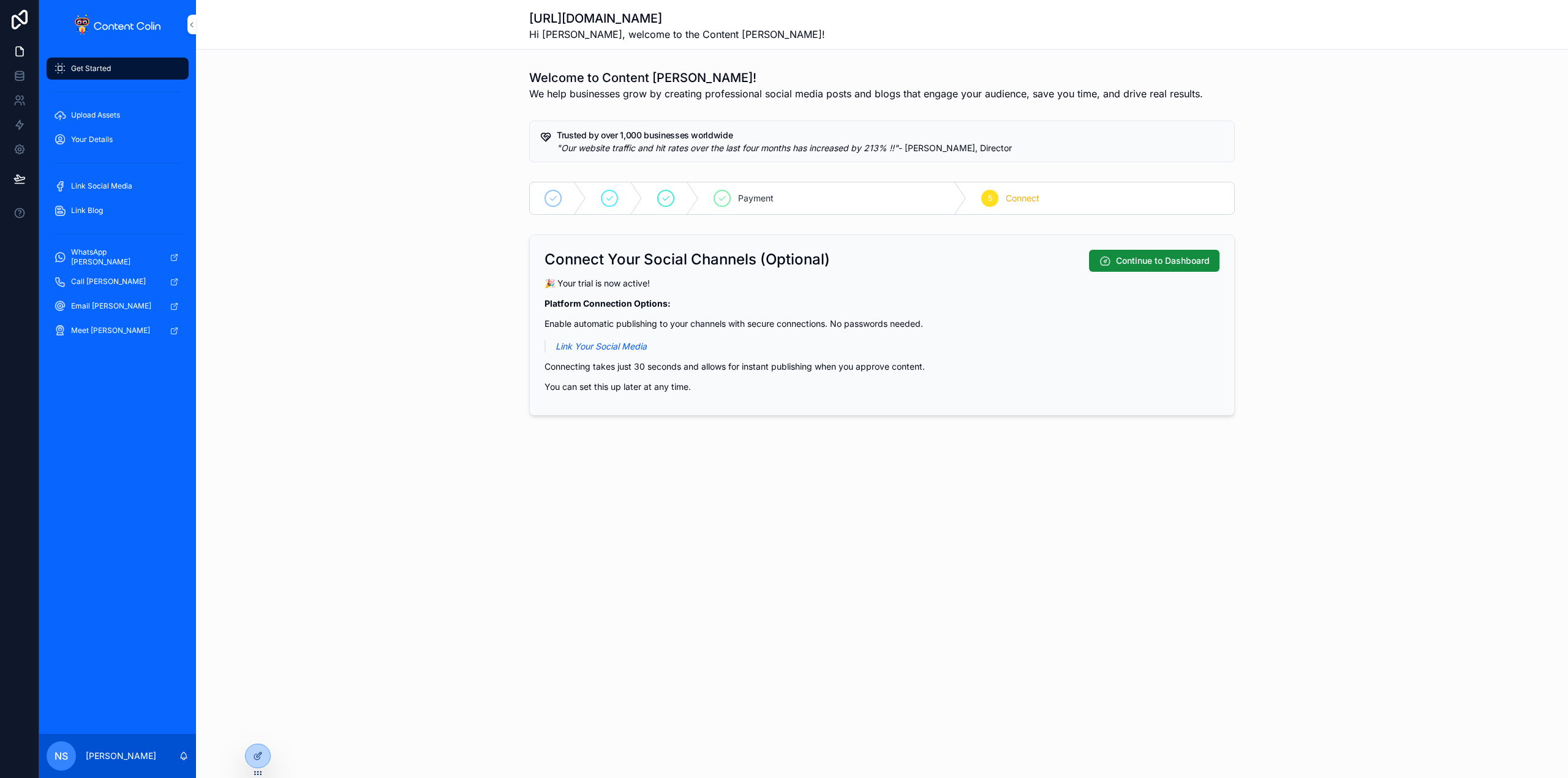
click at [0, 0] on icon at bounding box center [0, 0] width 0 height 0
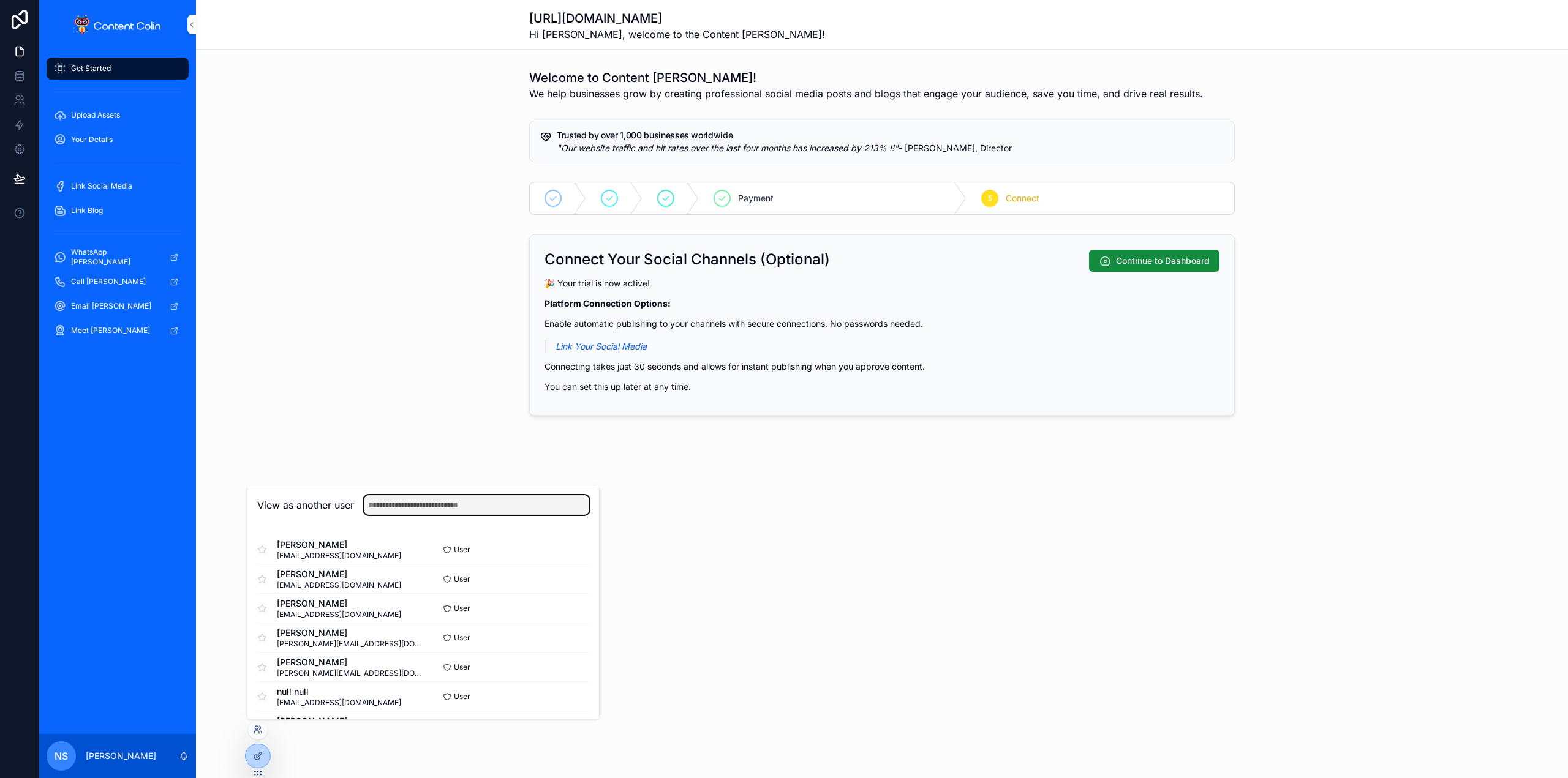
click at [436, 505] on input "text" at bounding box center [476, 505] width 225 height 20
type input "****"
click at [0, 0] on button "Select" at bounding box center [0, 0] width 0 height 0
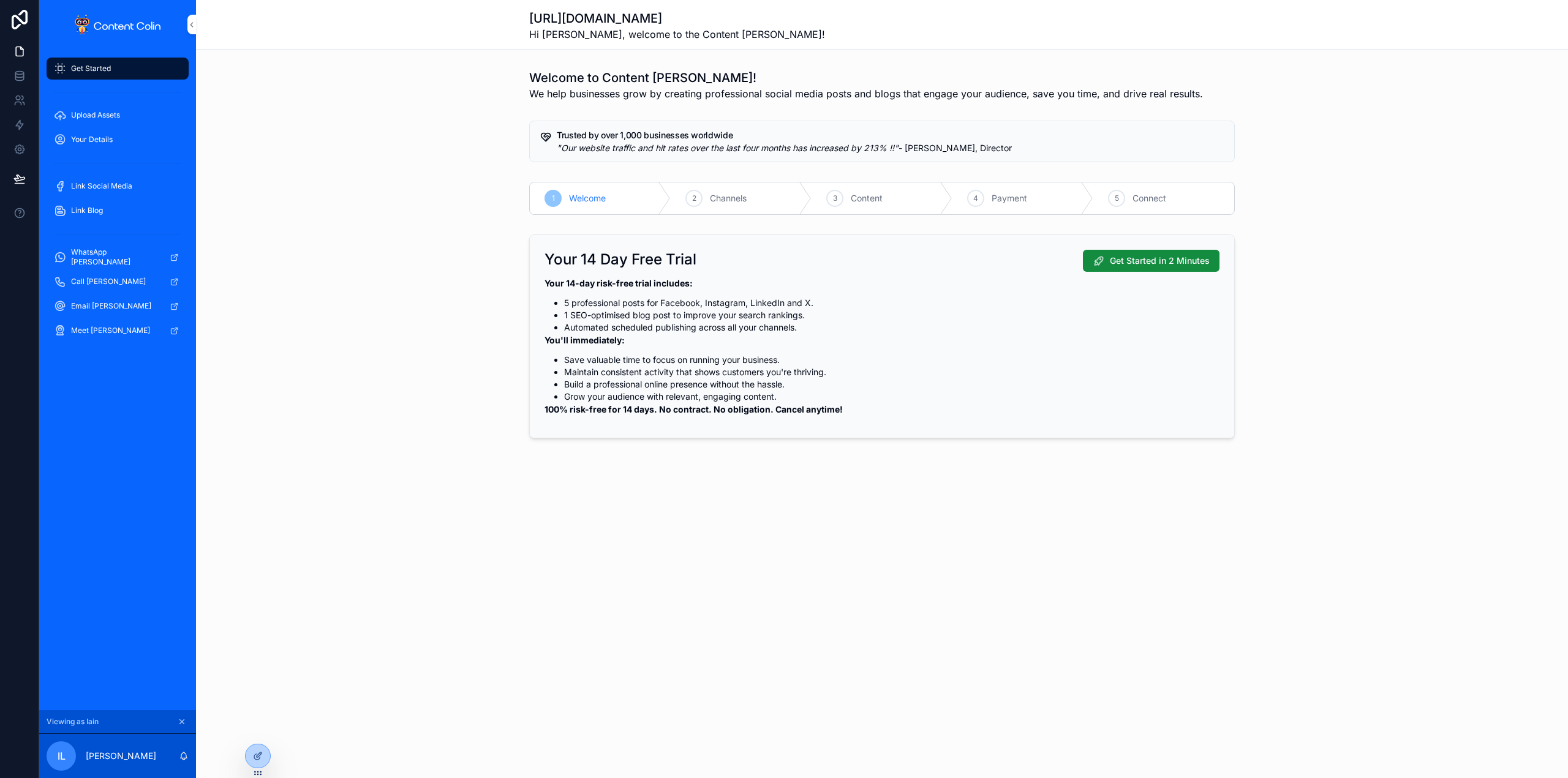
click at [183, 722] on icon "scrollable content" at bounding box center [182, 721] width 4 height 4
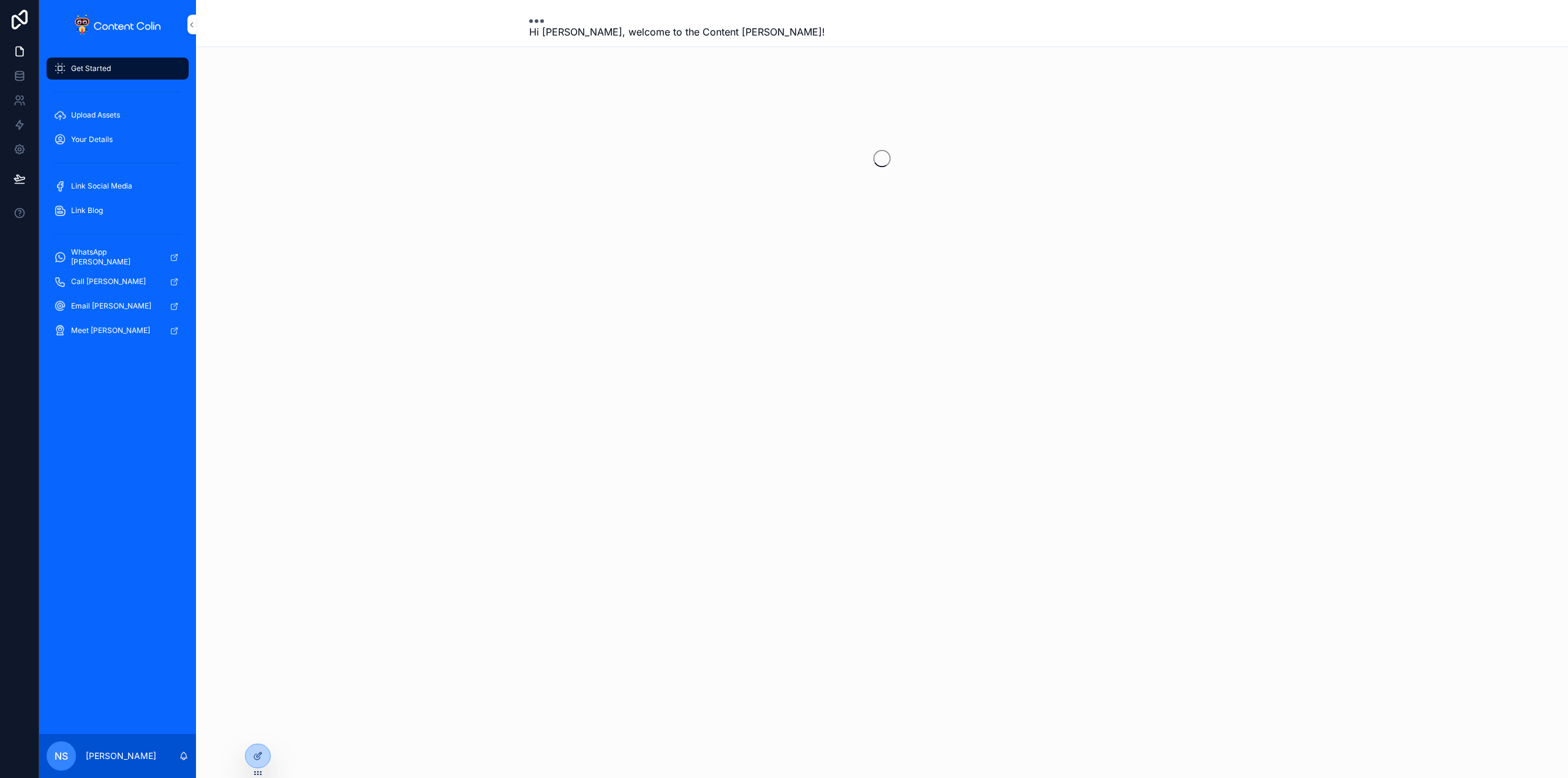
click at [0, 0] on icon at bounding box center [0, 0] width 0 height 0
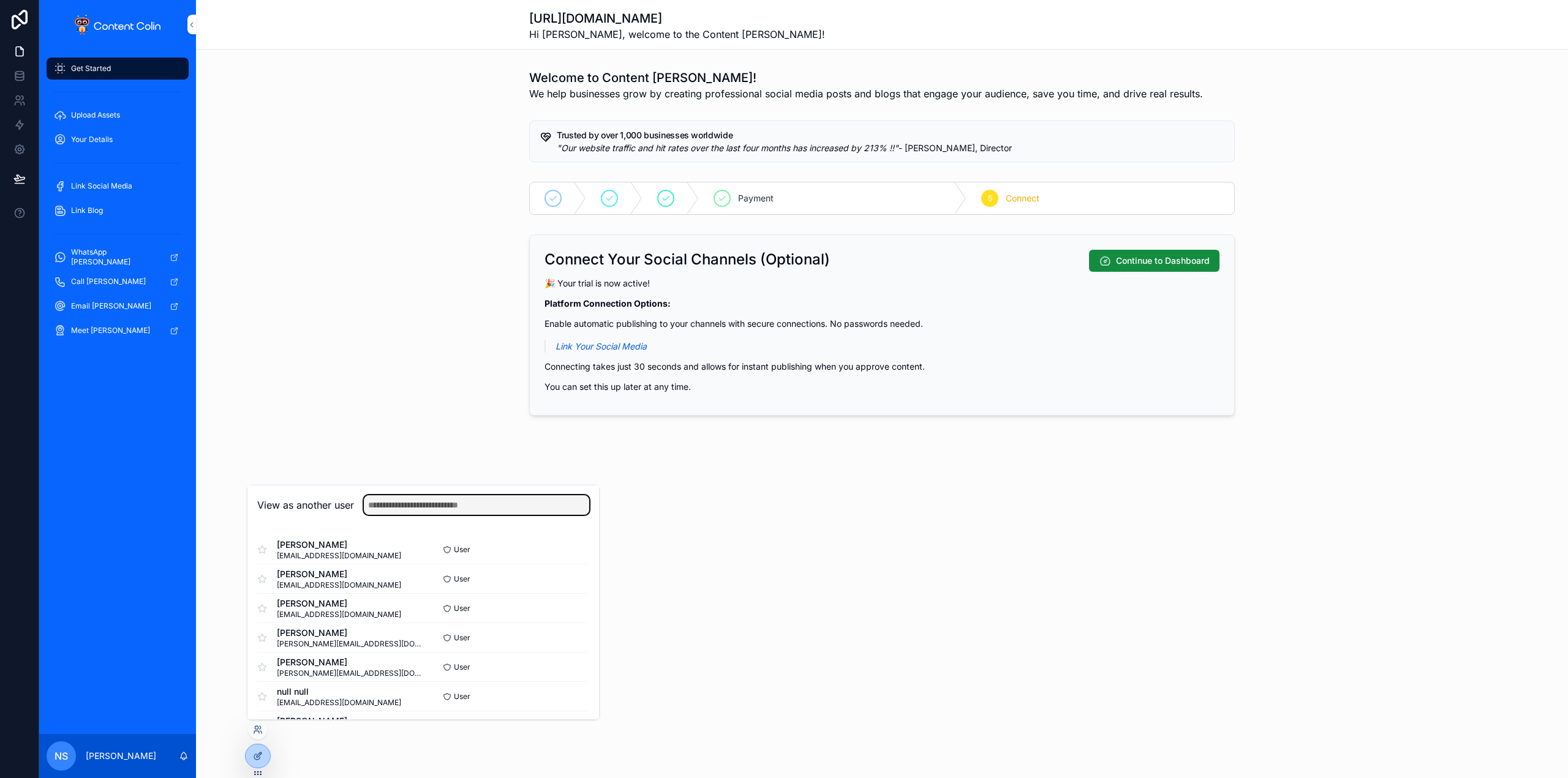
click at [423, 504] on input "text" at bounding box center [476, 505] width 225 height 20
type input "****"
click at [0, 0] on button "Select" at bounding box center [0, 0] width 0 height 0
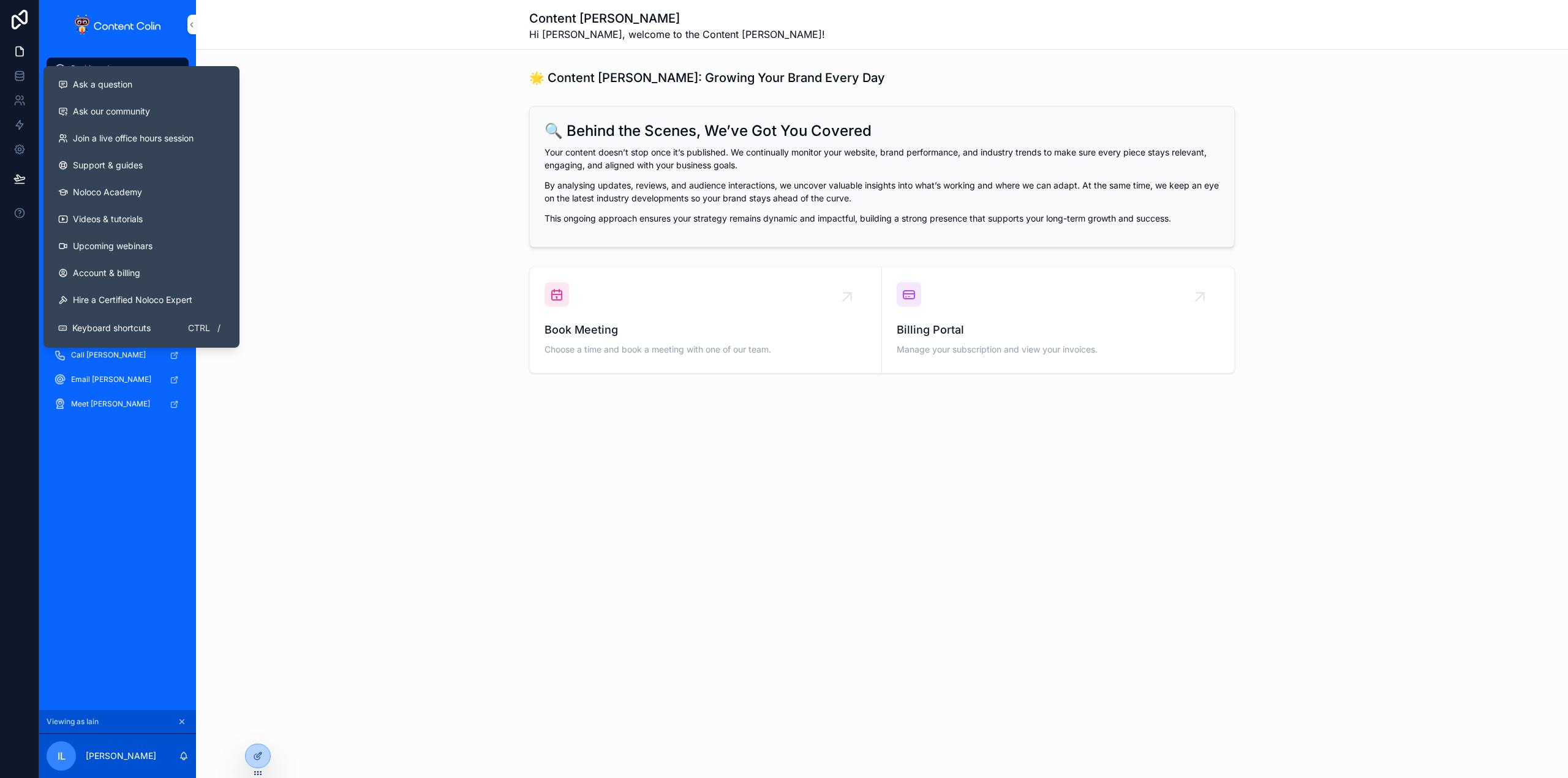
click at [115, 496] on div "Dashboard Your Content Content Calendar Request Content Upload Assets Your Deta…" at bounding box center [117, 379] width 157 height 662
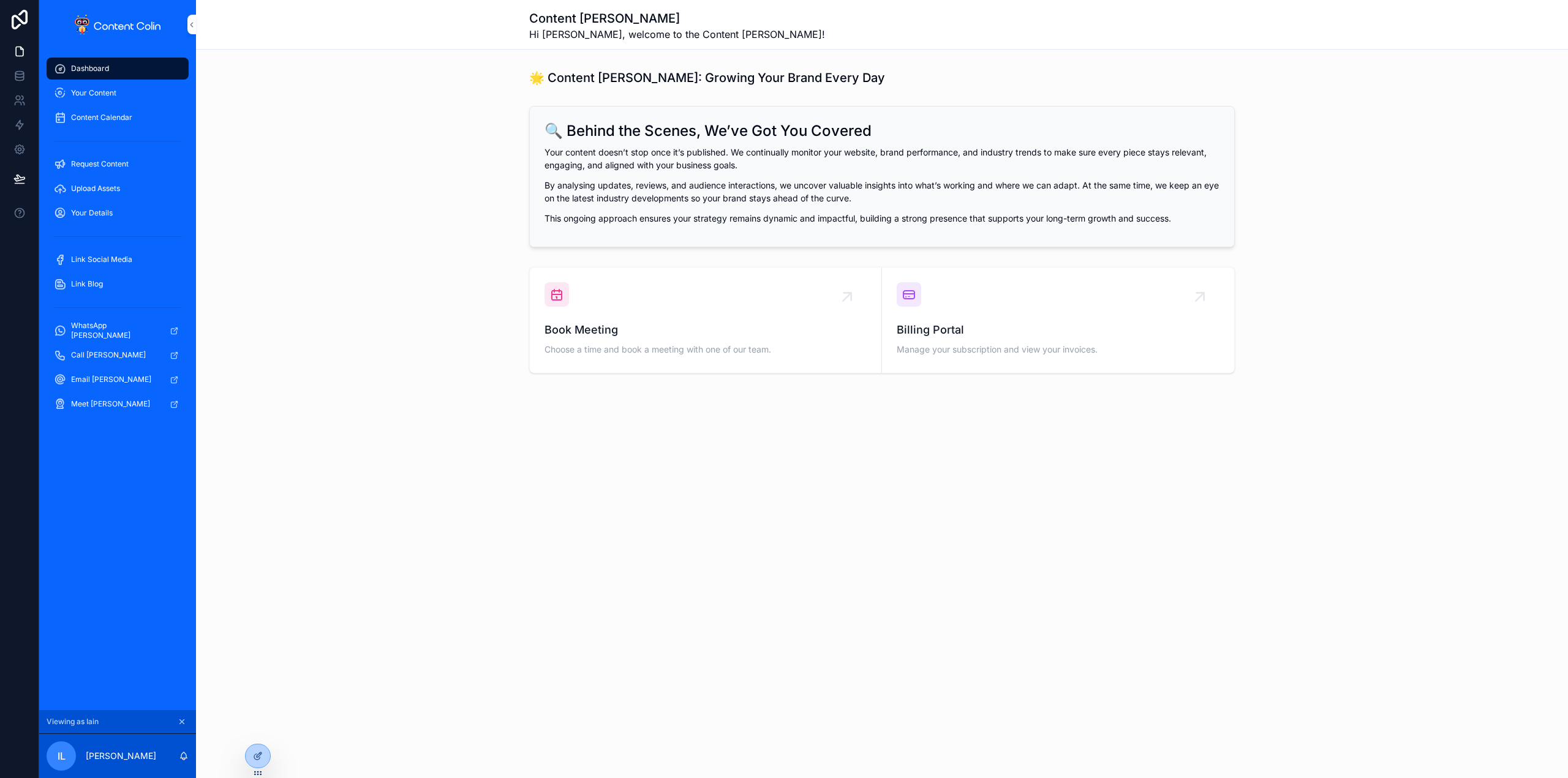
click at [96, 215] on span "Your Details" at bounding box center [92, 212] width 42 height 10
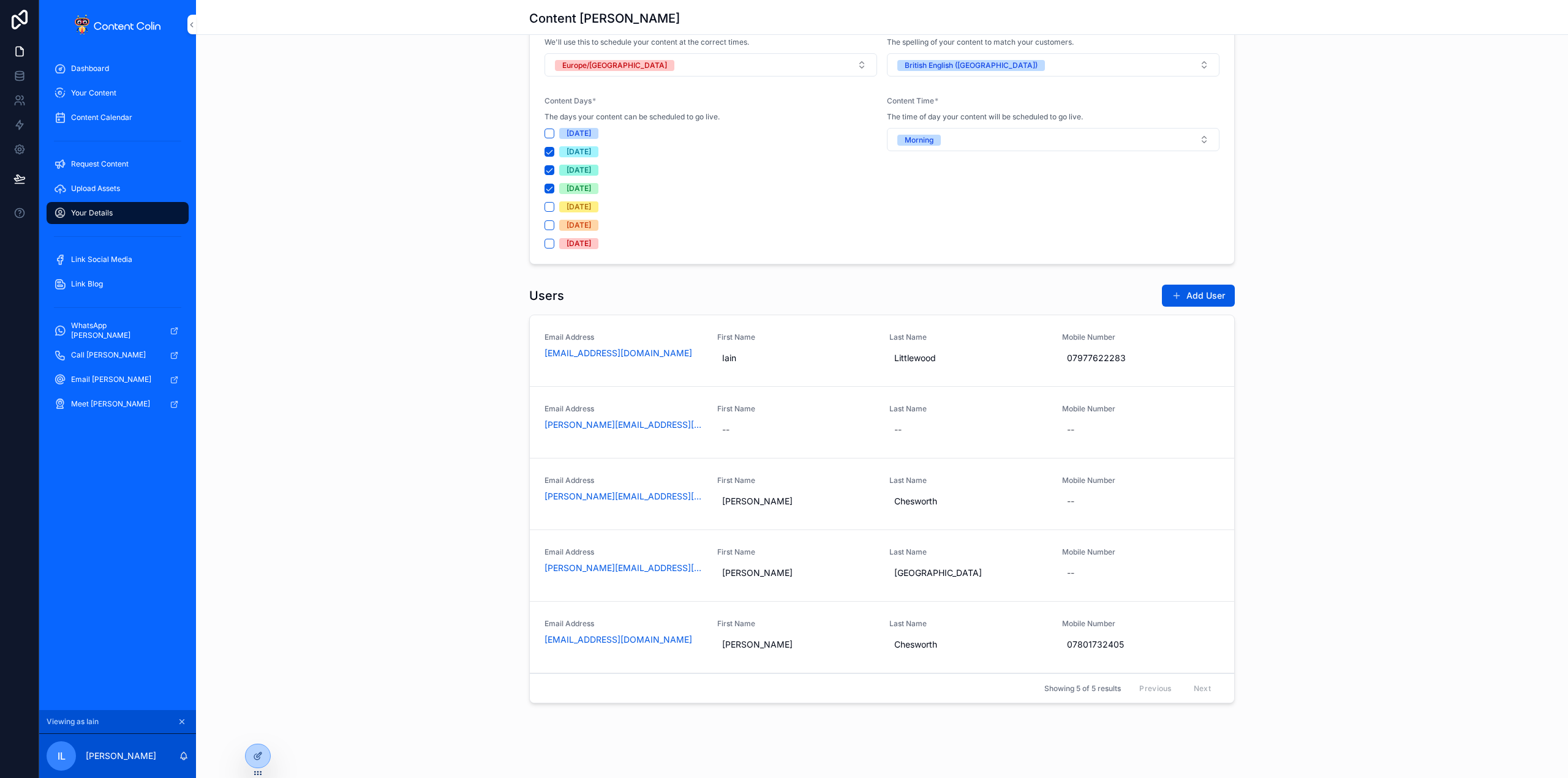
scroll to position [624, 0]
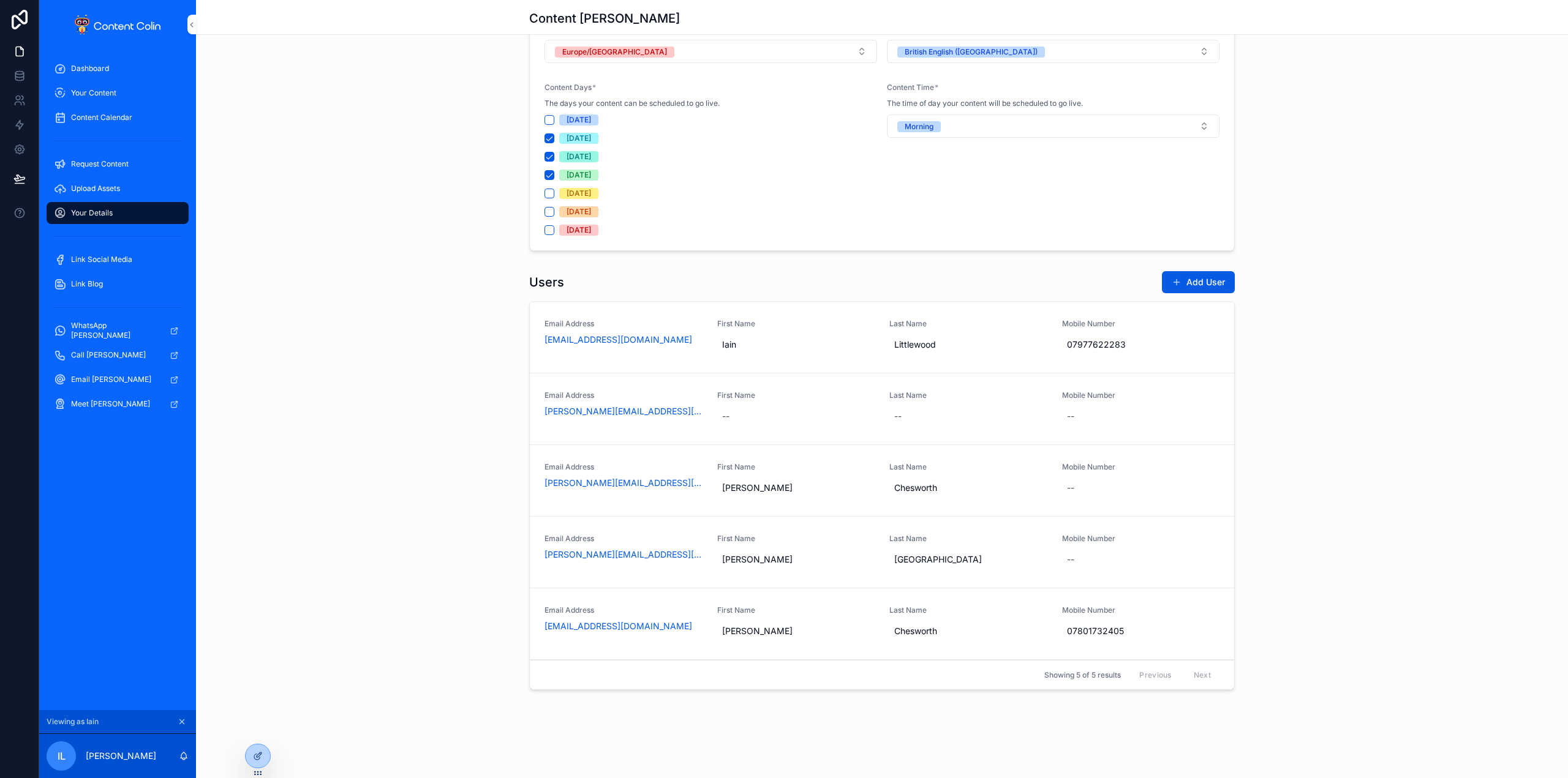
click at [1219, 285] on button "Add User" at bounding box center [1198, 282] width 73 height 22
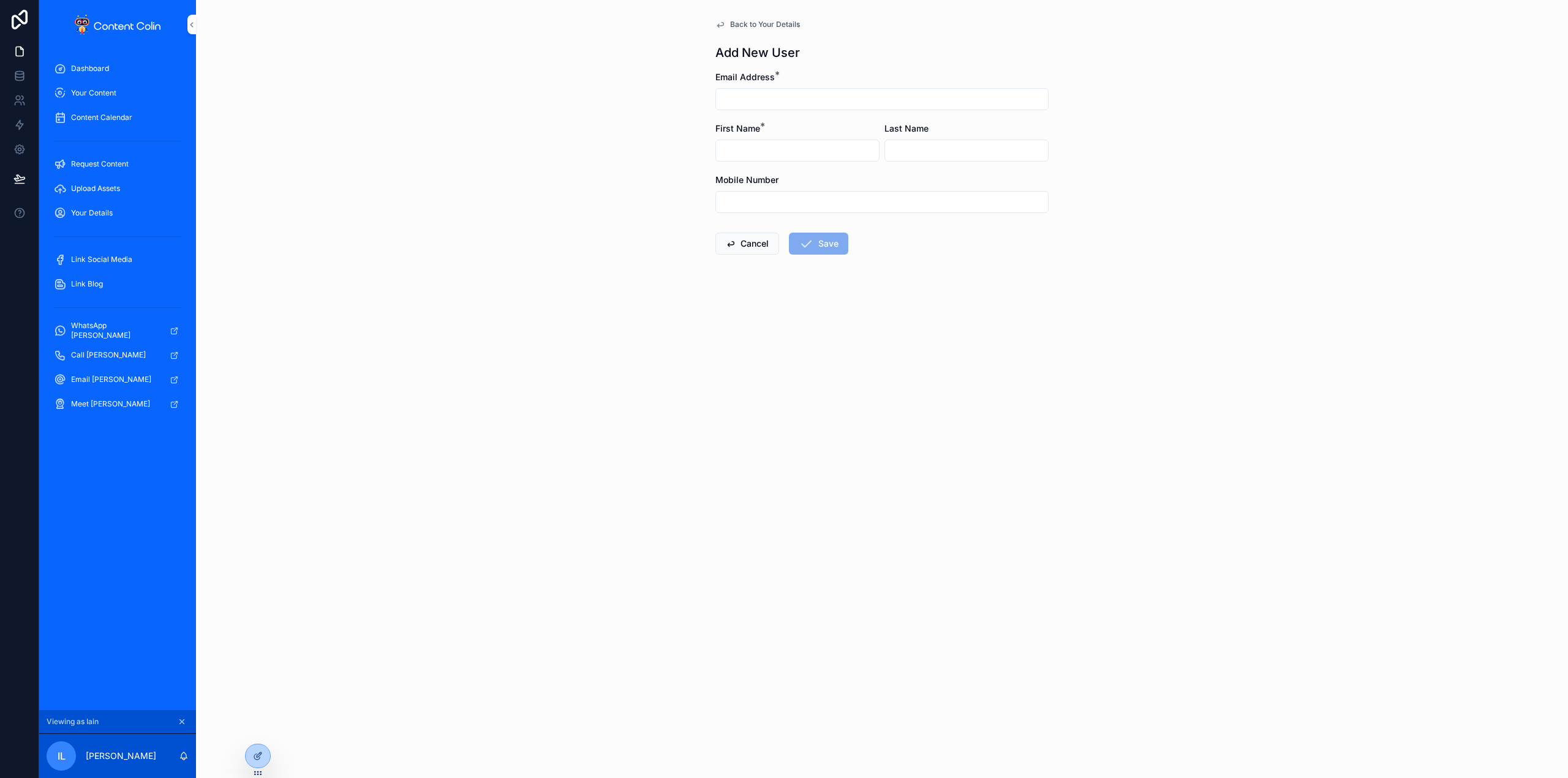
click at [809, 92] on input "scrollable content" at bounding box center [882, 99] width 332 height 17
click at [771, 240] on button "Cancel" at bounding box center [747, 243] width 63 height 22
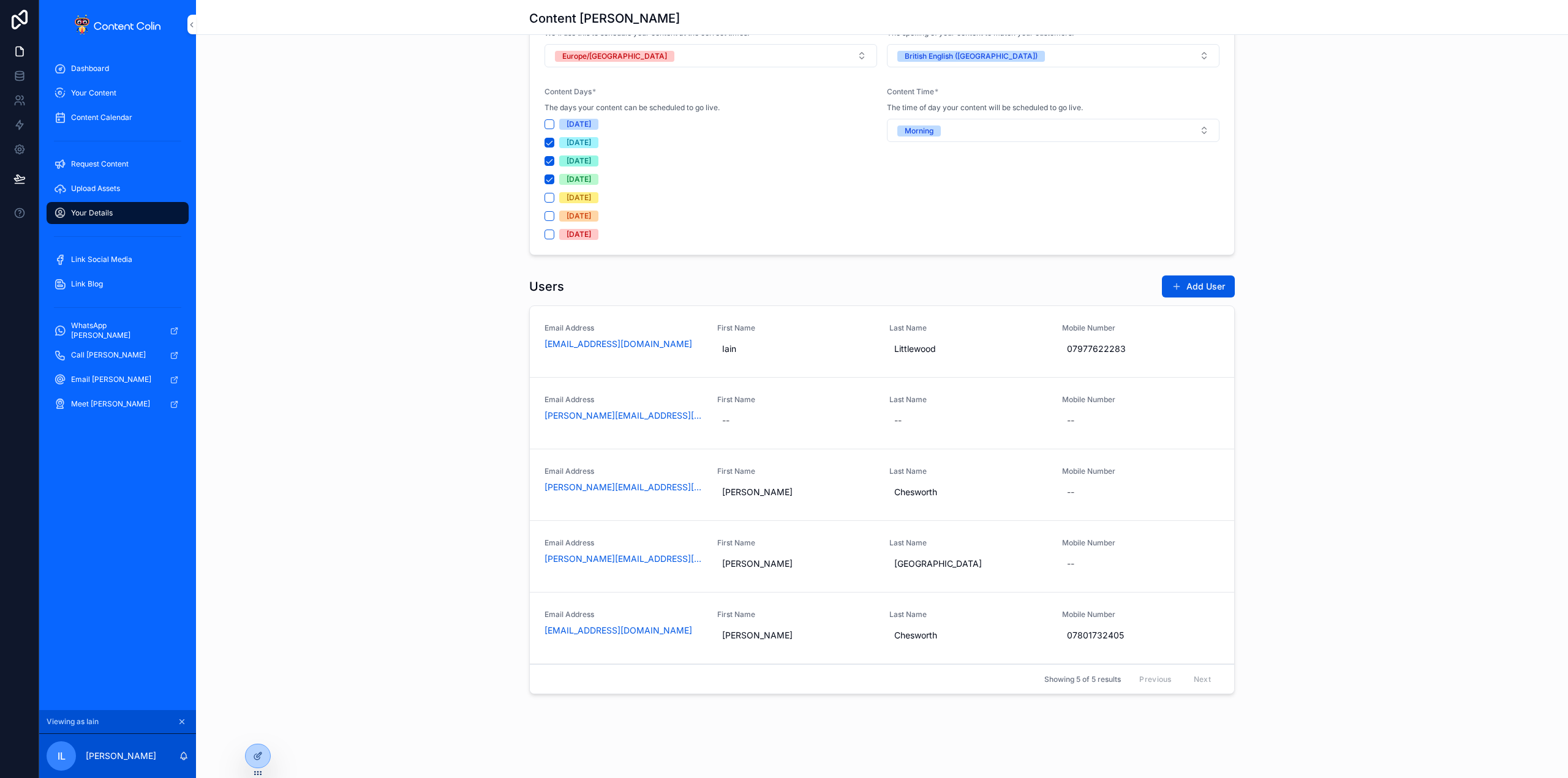
scroll to position [624, 0]
click at [1207, 278] on button "Add User" at bounding box center [1198, 282] width 73 height 22
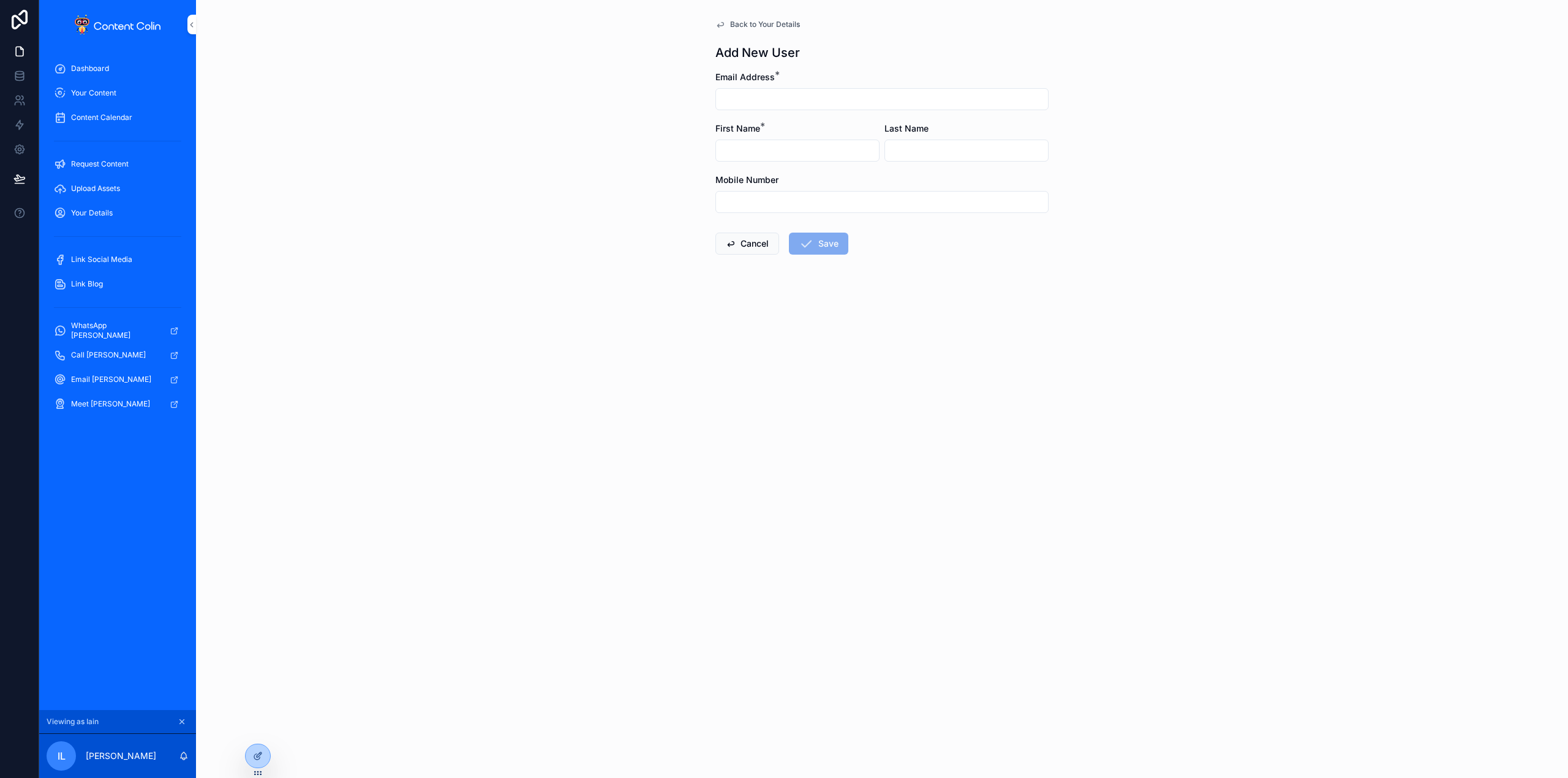
click at [801, 99] on input "scrollable content" at bounding box center [882, 99] width 332 height 17
type input "**********"
type input "*******"
click at [734, 198] on input "**********" at bounding box center [882, 203] width 332 height 17
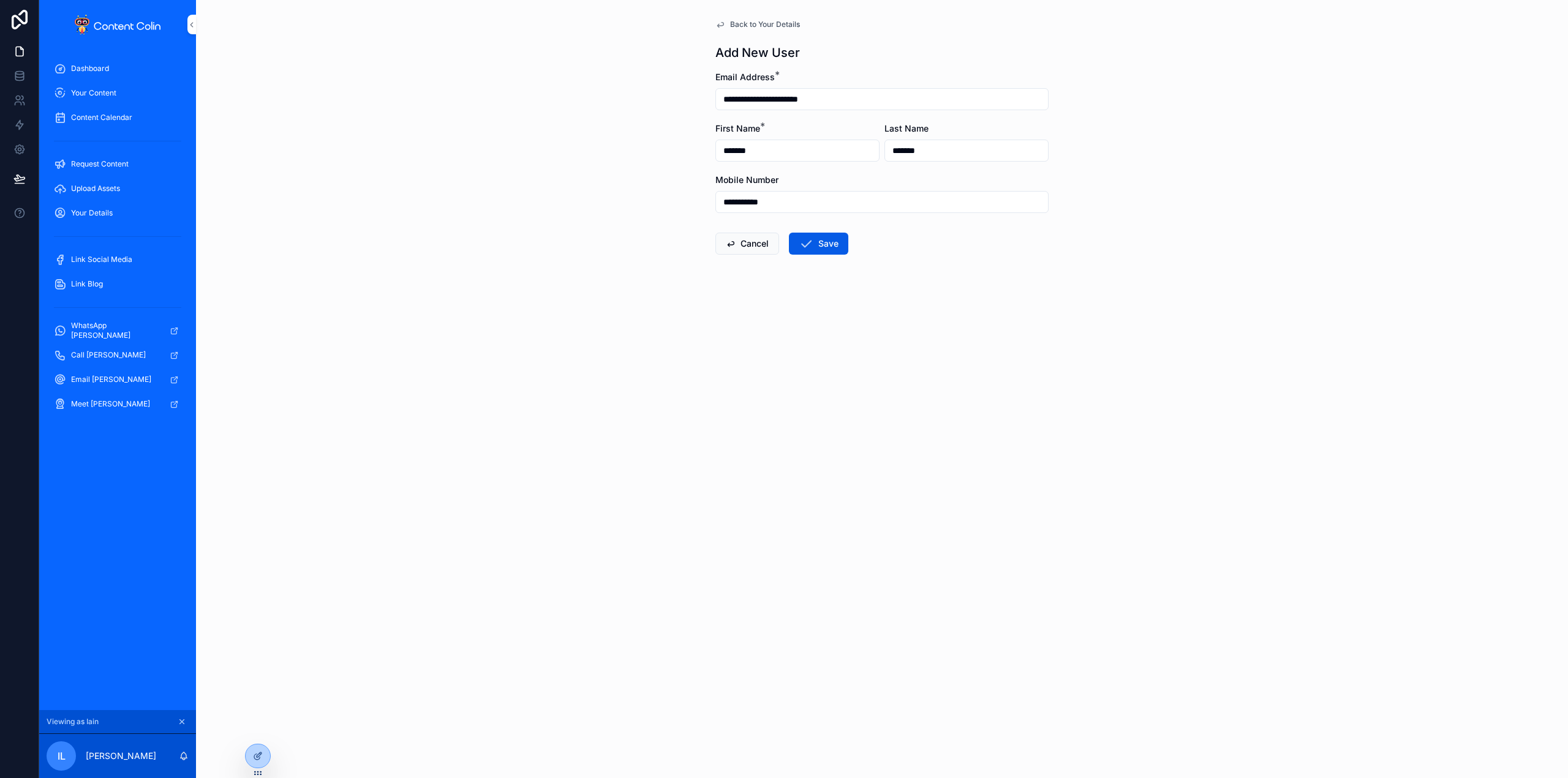
click at [734, 198] on input "**********" at bounding box center [882, 203] width 332 height 17
type input "**********"
click at [827, 243] on button "Save" at bounding box center [818, 243] width 59 height 22
